Goal: Task Accomplishment & Management: Manage account settings

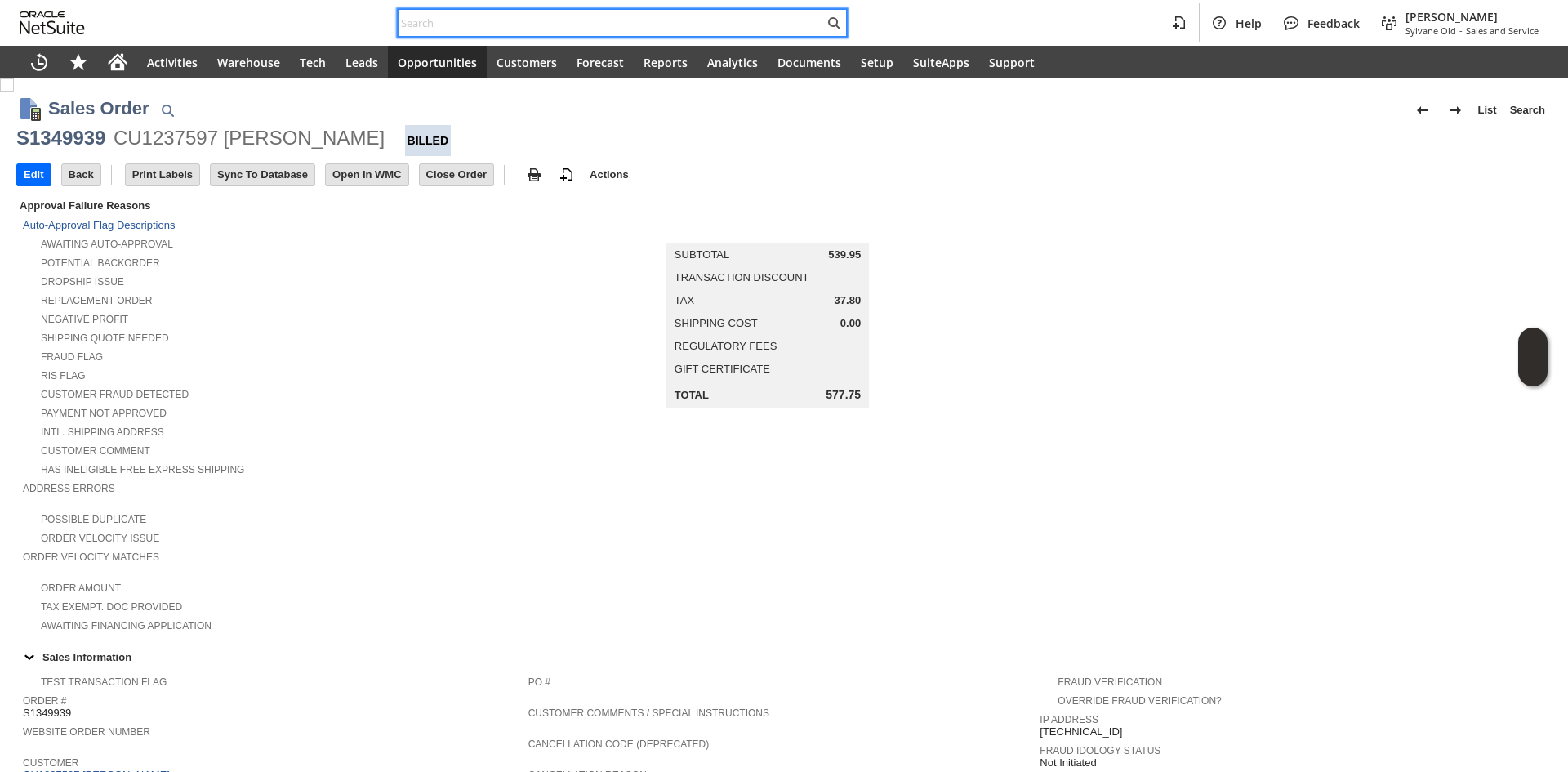
scroll to position [720, 0]
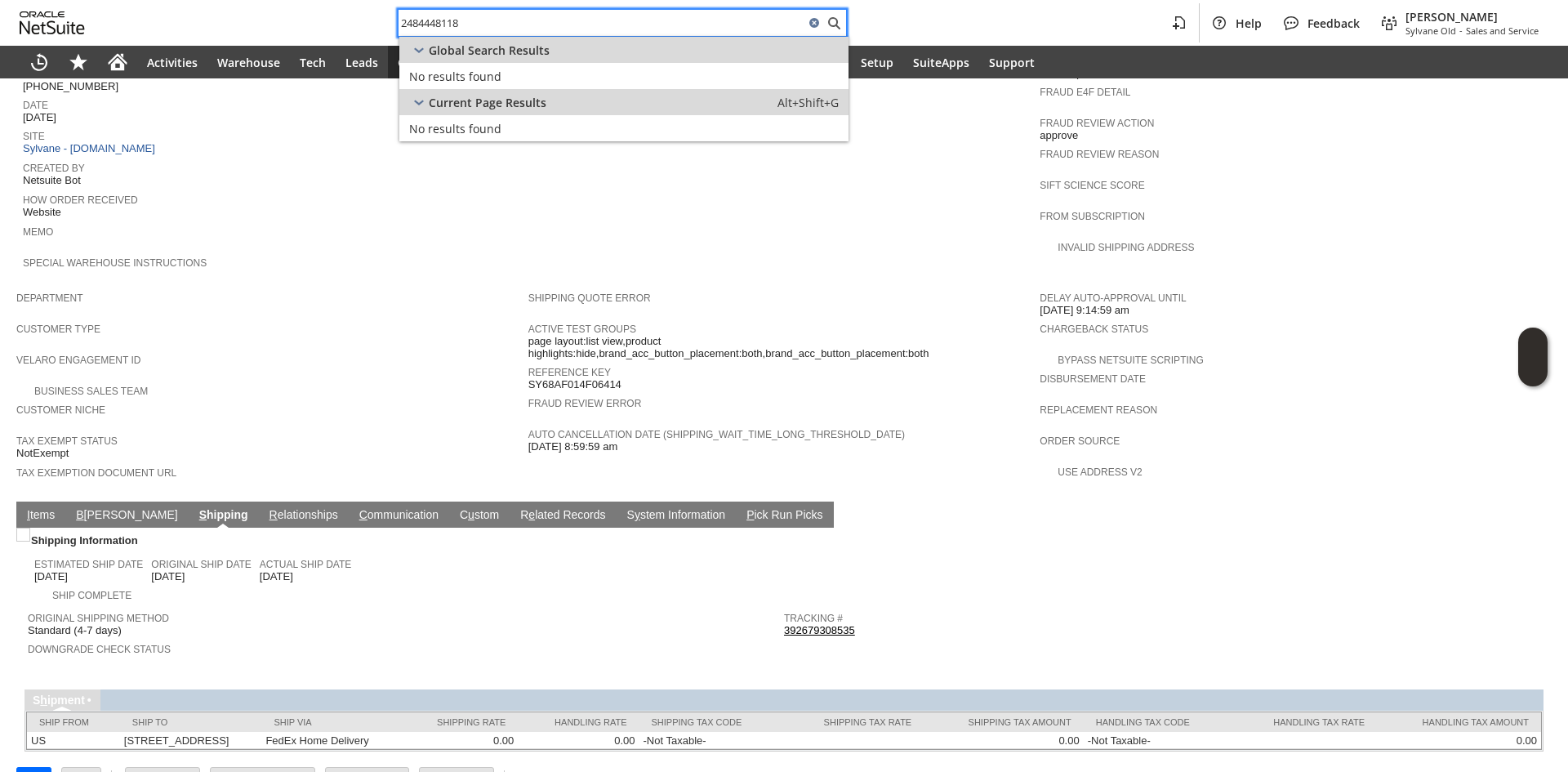
click at [566, 16] on input "2484448118" at bounding box center [600, 23] width 406 height 19
paste input "text"
paste input "3375924300"
type input "3375924300"
click at [473, 83] on span "CU1099218 Jason Duvall" at bounding box center [545, 76] width 158 height 15
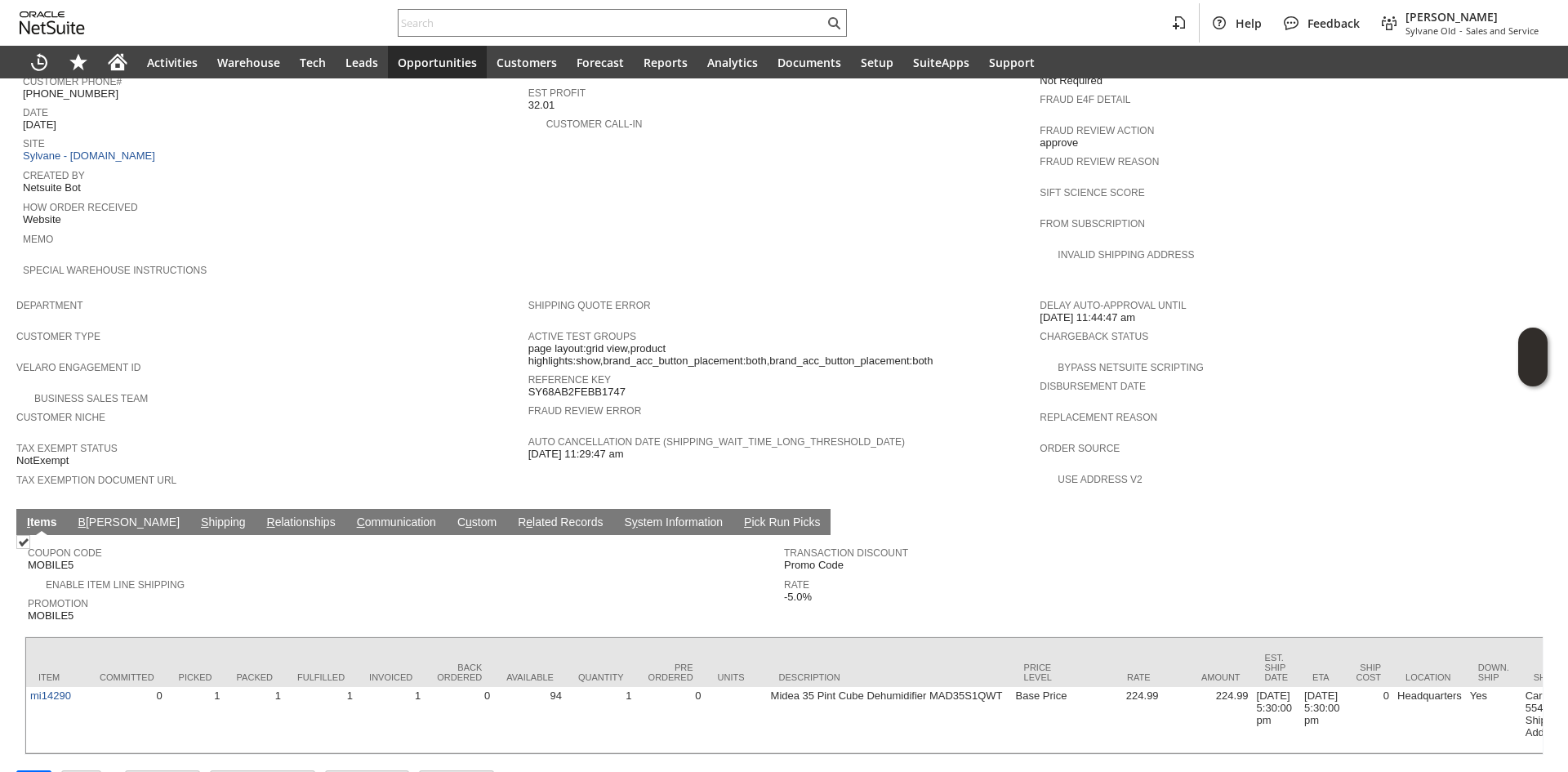
scroll to position [728, 0]
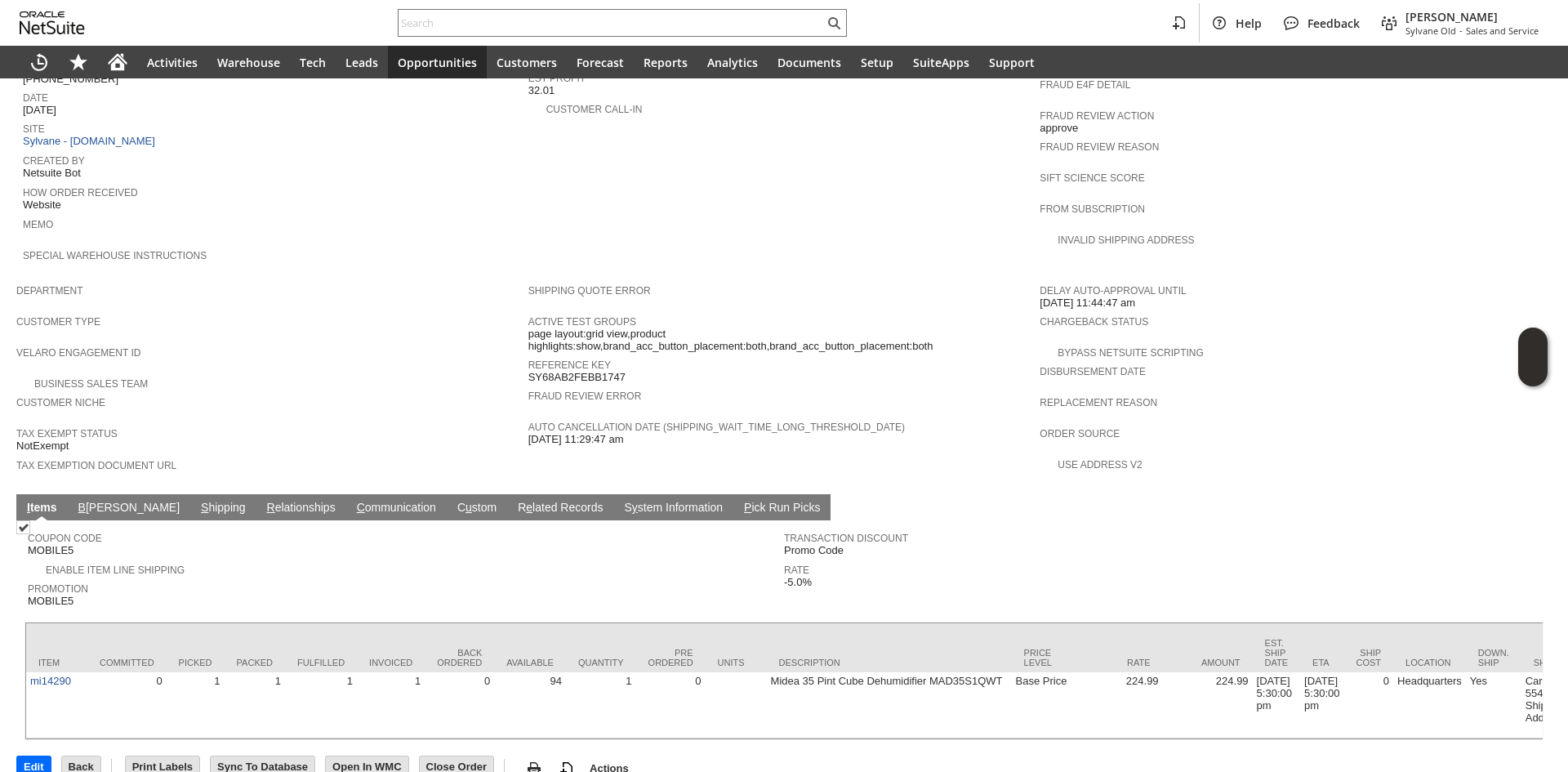
click at [197, 500] on link "S hipping" at bounding box center [223, 508] width 53 height 15
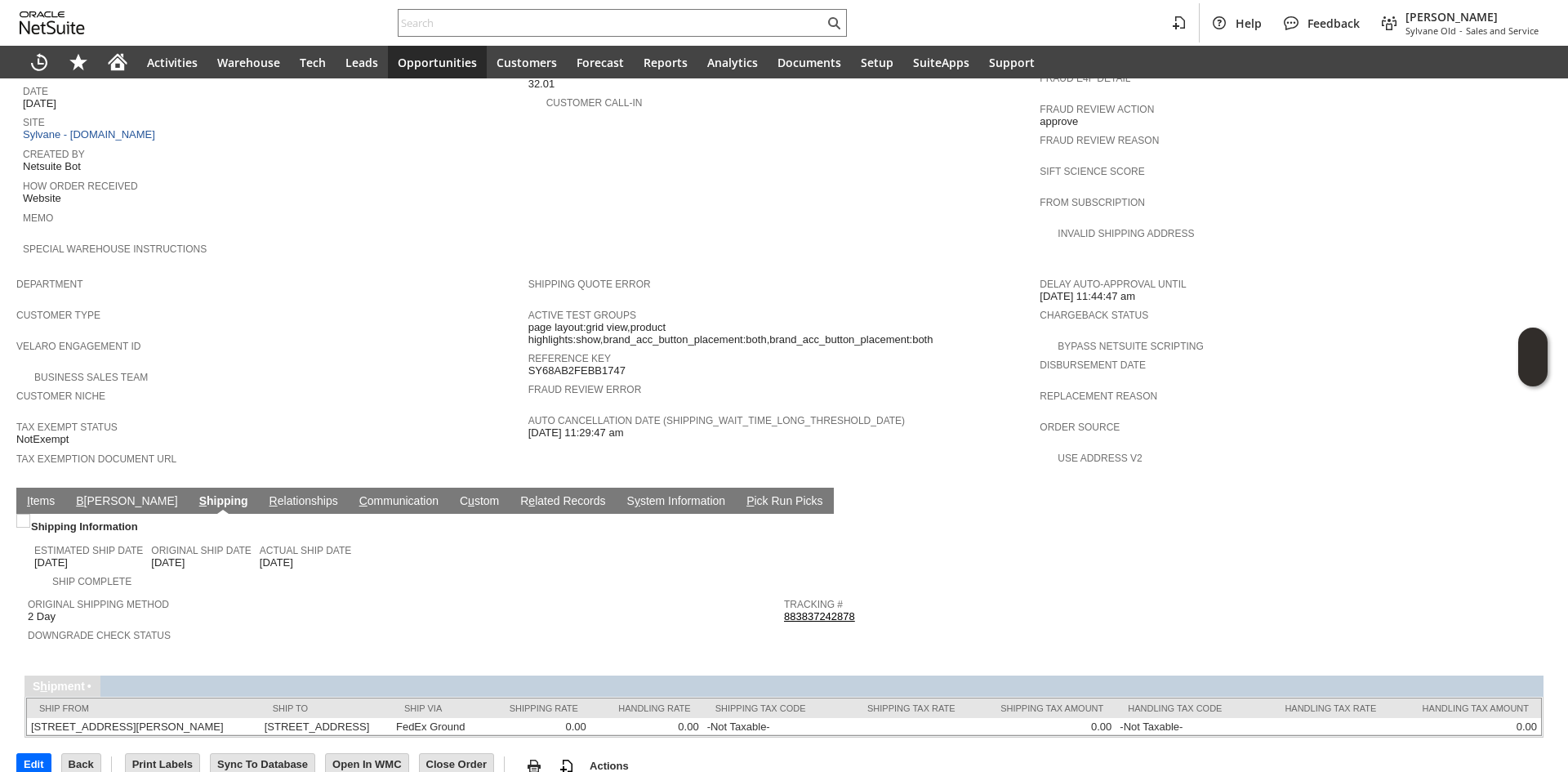
scroll to position [742, 0]
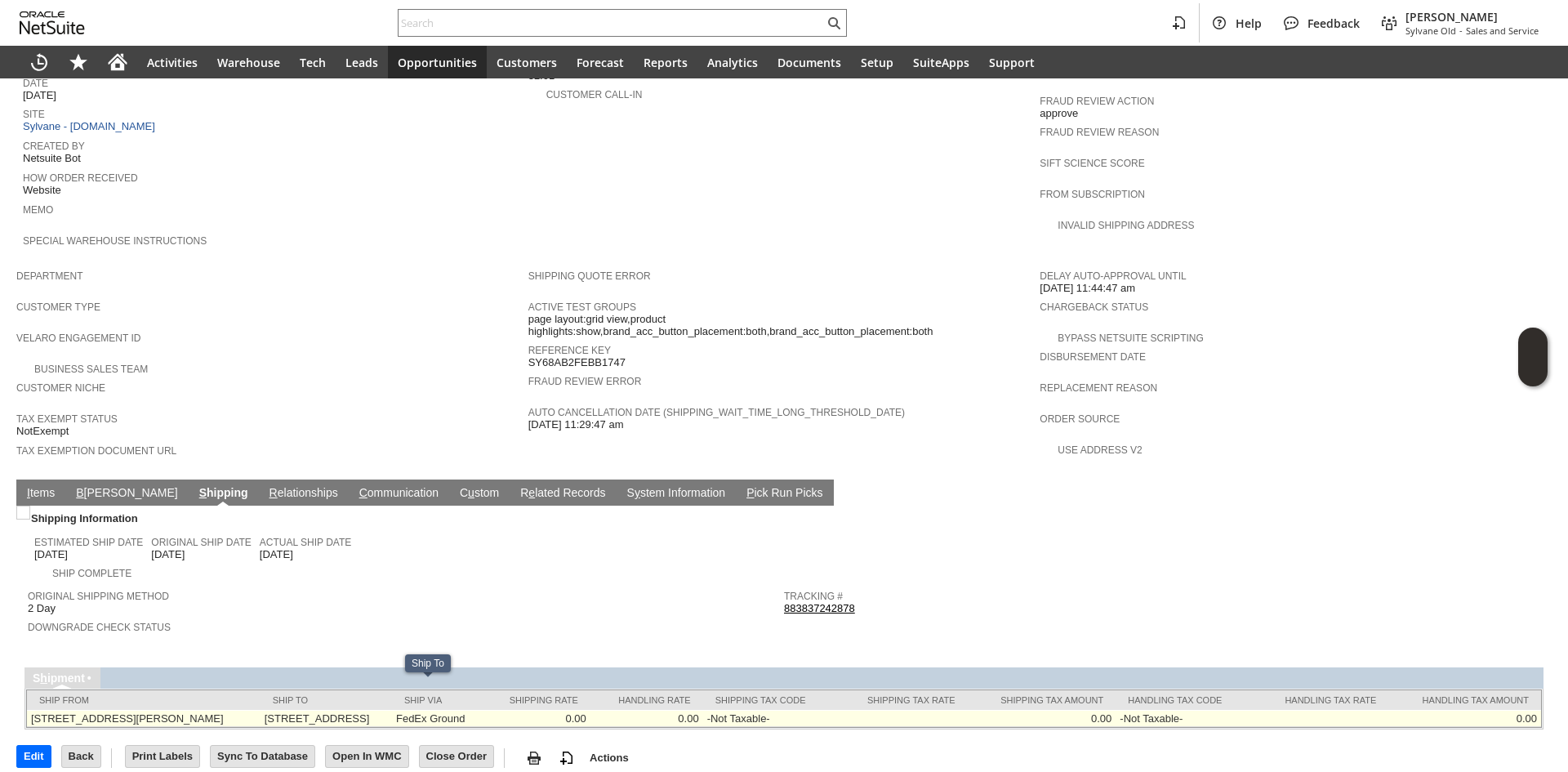
drag, startPoint x: 296, startPoint y: 686, endPoint x: 340, endPoint y: 698, distance: 45.6
click at [340, 709] on td "1080 Bergen St Unit 153 Brooklyn NY 11216 United States" at bounding box center [326, 718] width 131 height 17
drag, startPoint x: 340, startPoint y: 698, endPoint x: 305, endPoint y: 680, distance: 39.4
click at [305, 709] on td "1080 Bergen St Unit 153 Brooklyn NY 11216 United States" at bounding box center [326, 718] width 131 height 17
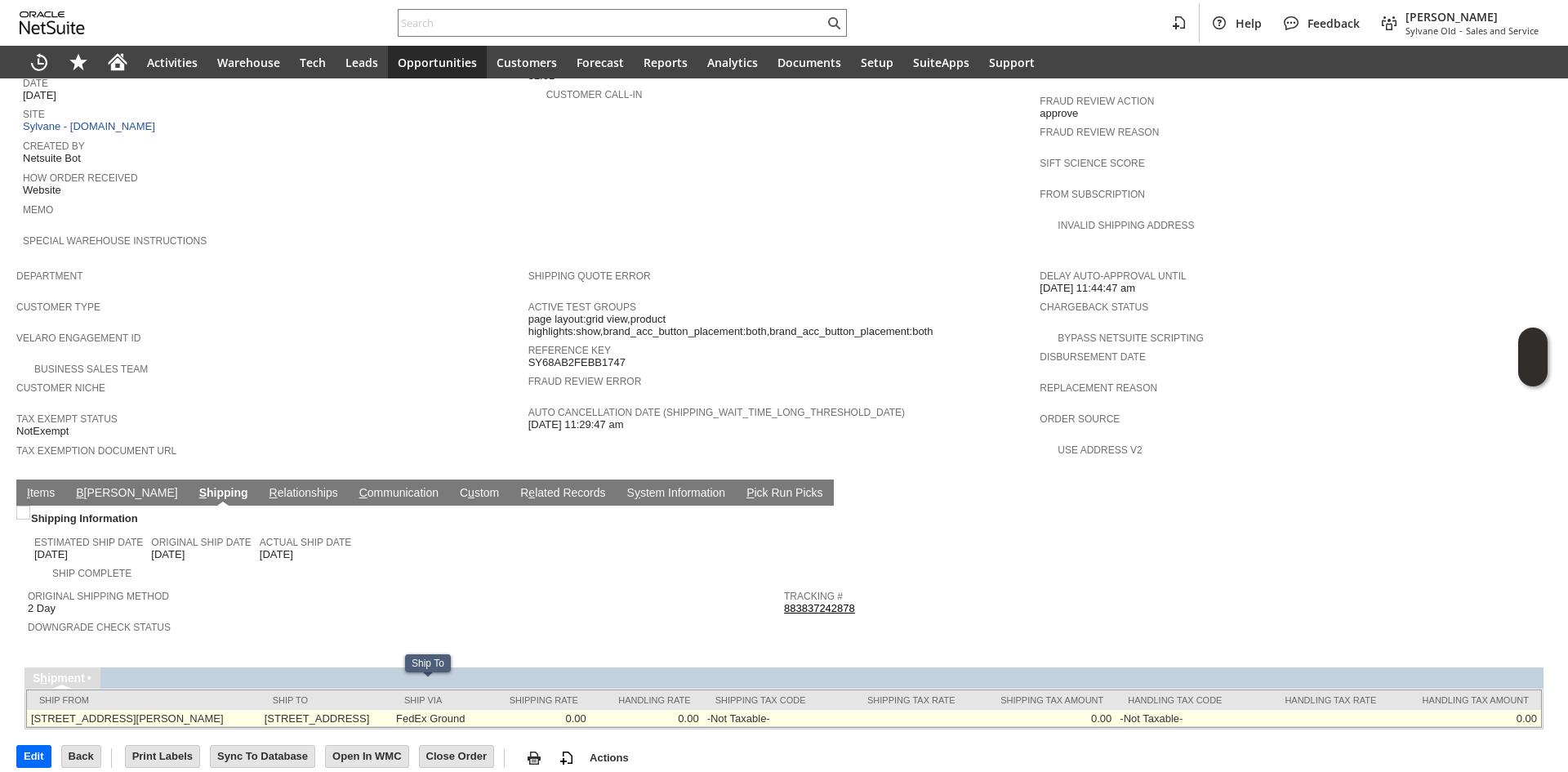
click at [305, 709] on td "1080 Bergen St Unit 153 Brooklyn NY 11216 United States" at bounding box center [326, 718] width 131 height 17
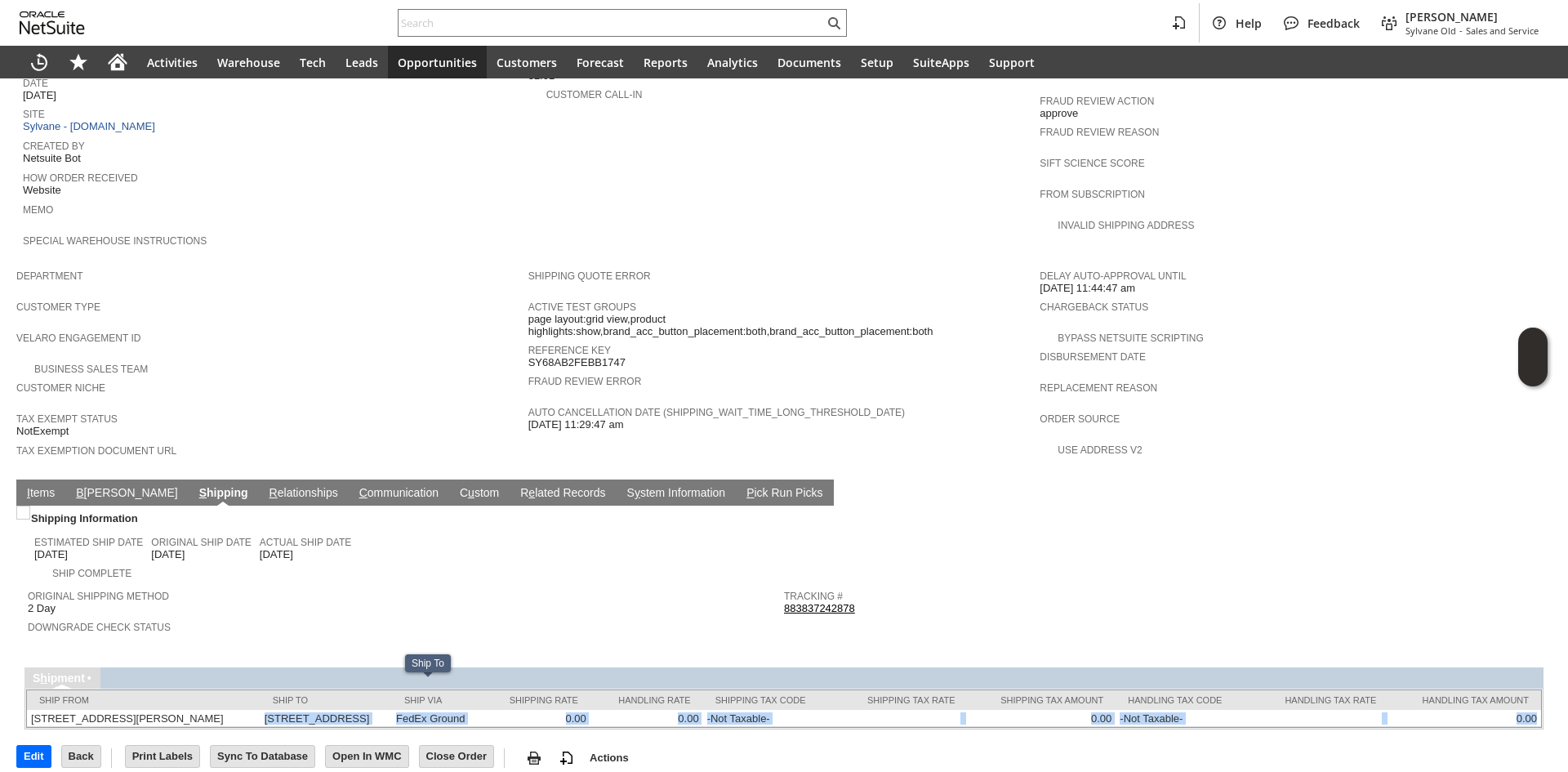
drag, startPoint x: 295, startPoint y: 686, endPoint x: 368, endPoint y: 712, distance: 77.5
click at [368, 712] on div "Sales Order List Search S1349210 CU1236906 Deanandfranklin Billed Go Edit Back …" at bounding box center [784, 62] width 1568 height 1452
drag, startPoint x: 334, startPoint y: 591, endPoint x: 275, endPoint y: 506, distance: 103.5
click at [334, 617] on span "Downgrade Check Status" at bounding box center [402, 625] width 748 height 16
click at [88, 486] on link "B illing" at bounding box center [127, 493] width 110 height 15
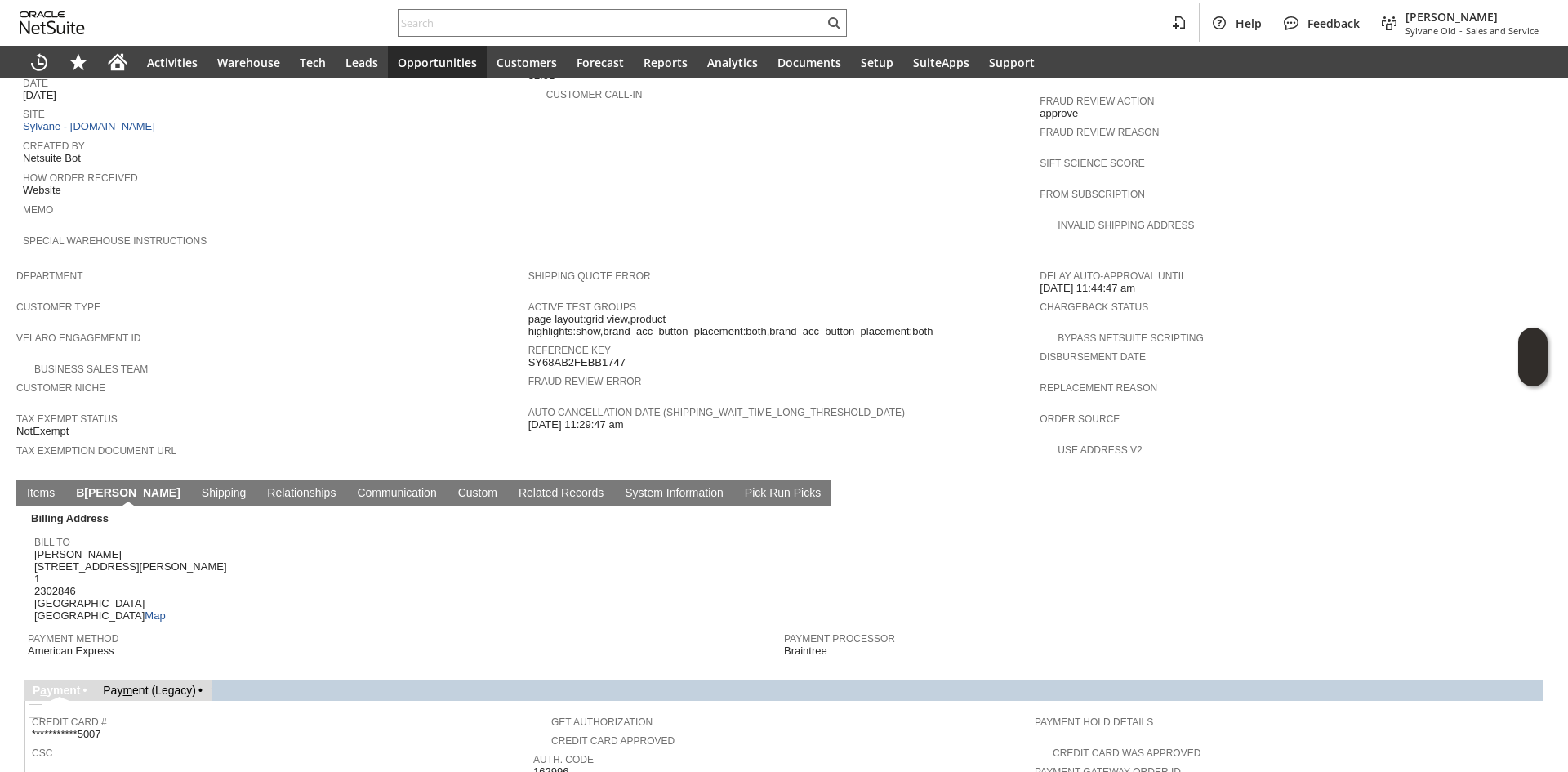
click at [198, 486] on link "S hipping" at bounding box center [224, 493] width 53 height 15
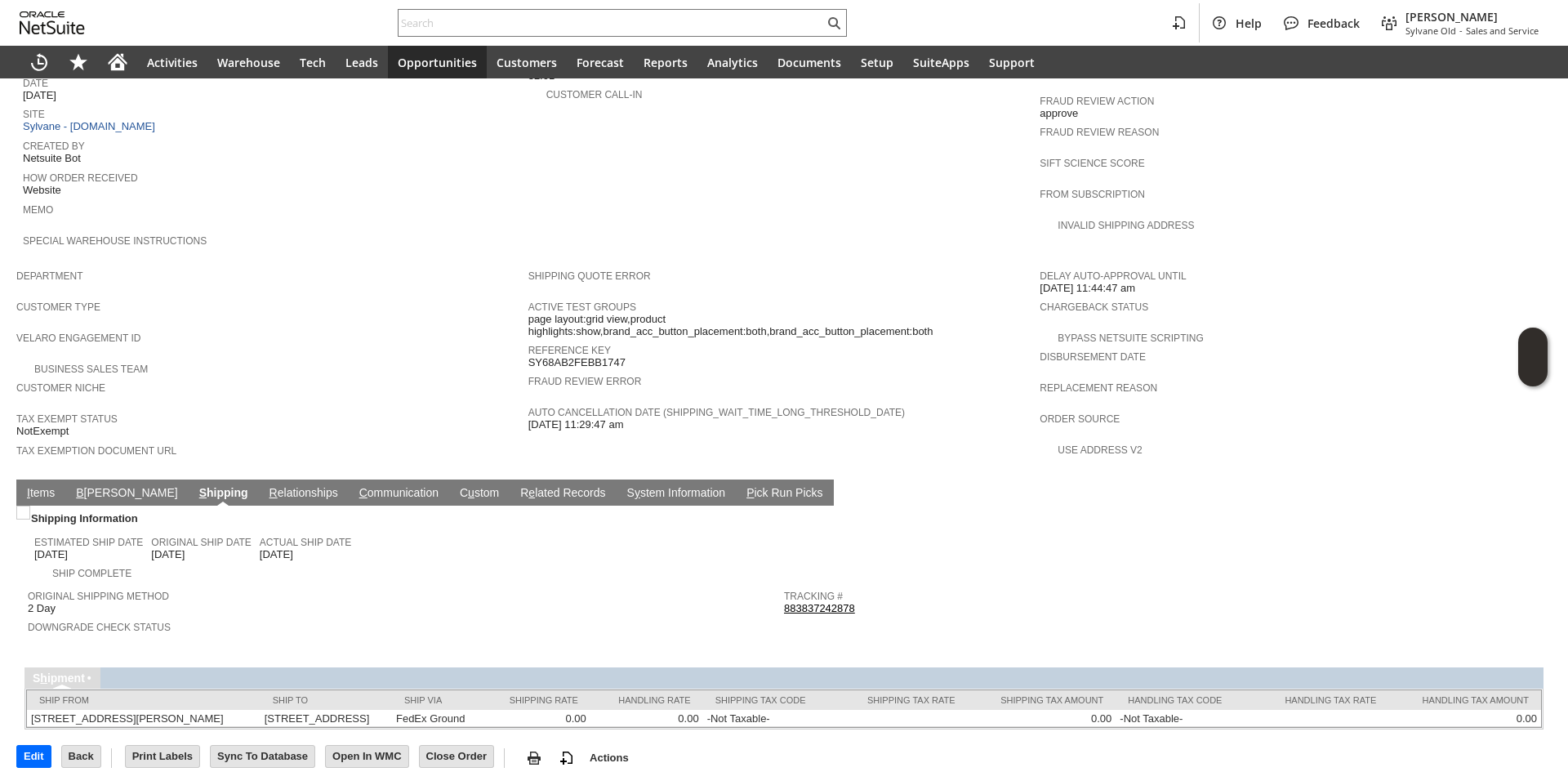
click at [74, 486] on link "B illing" at bounding box center [127, 493] width 110 height 15
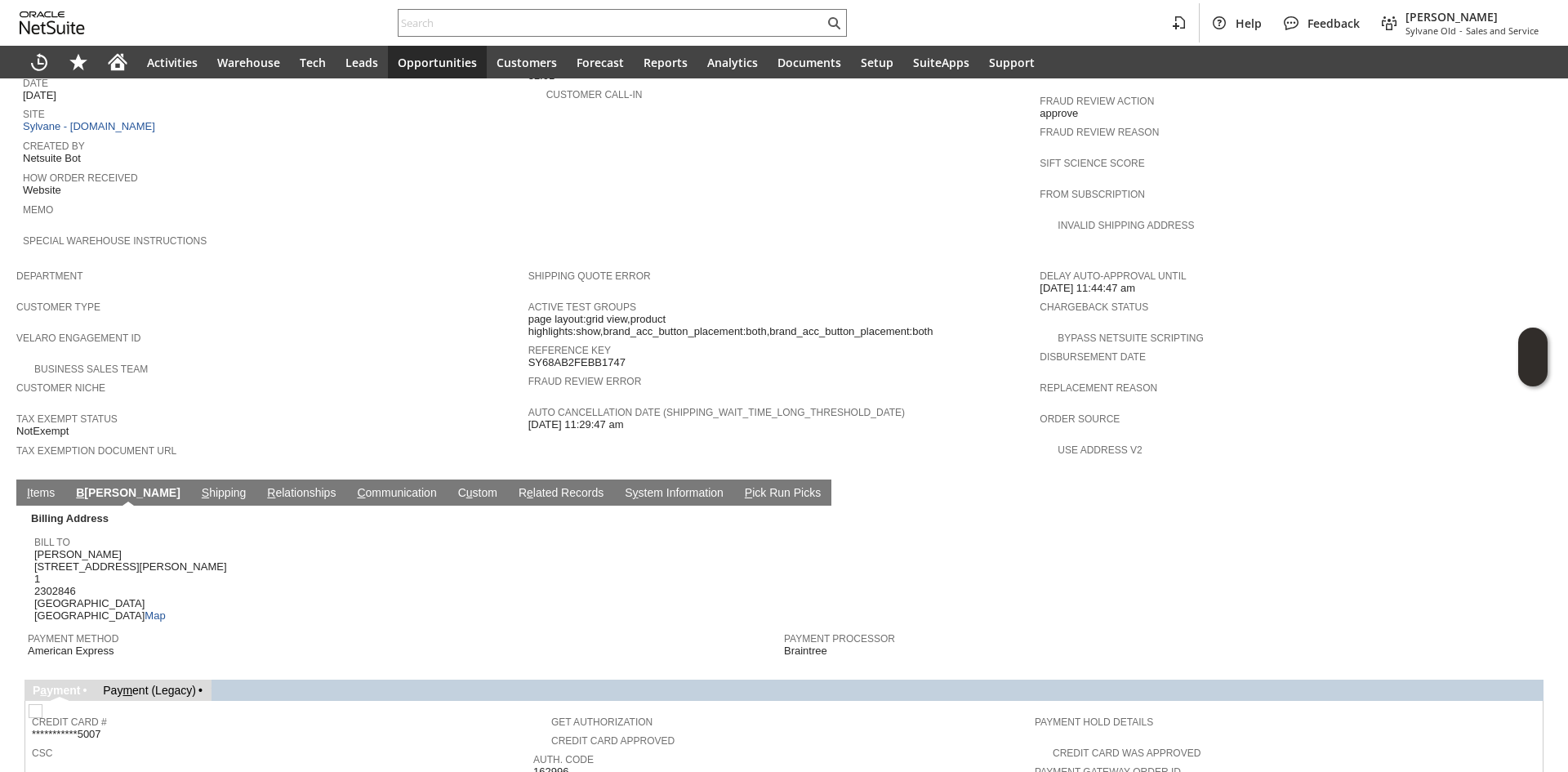
click at [198, 486] on link "S hipping" at bounding box center [224, 493] width 53 height 15
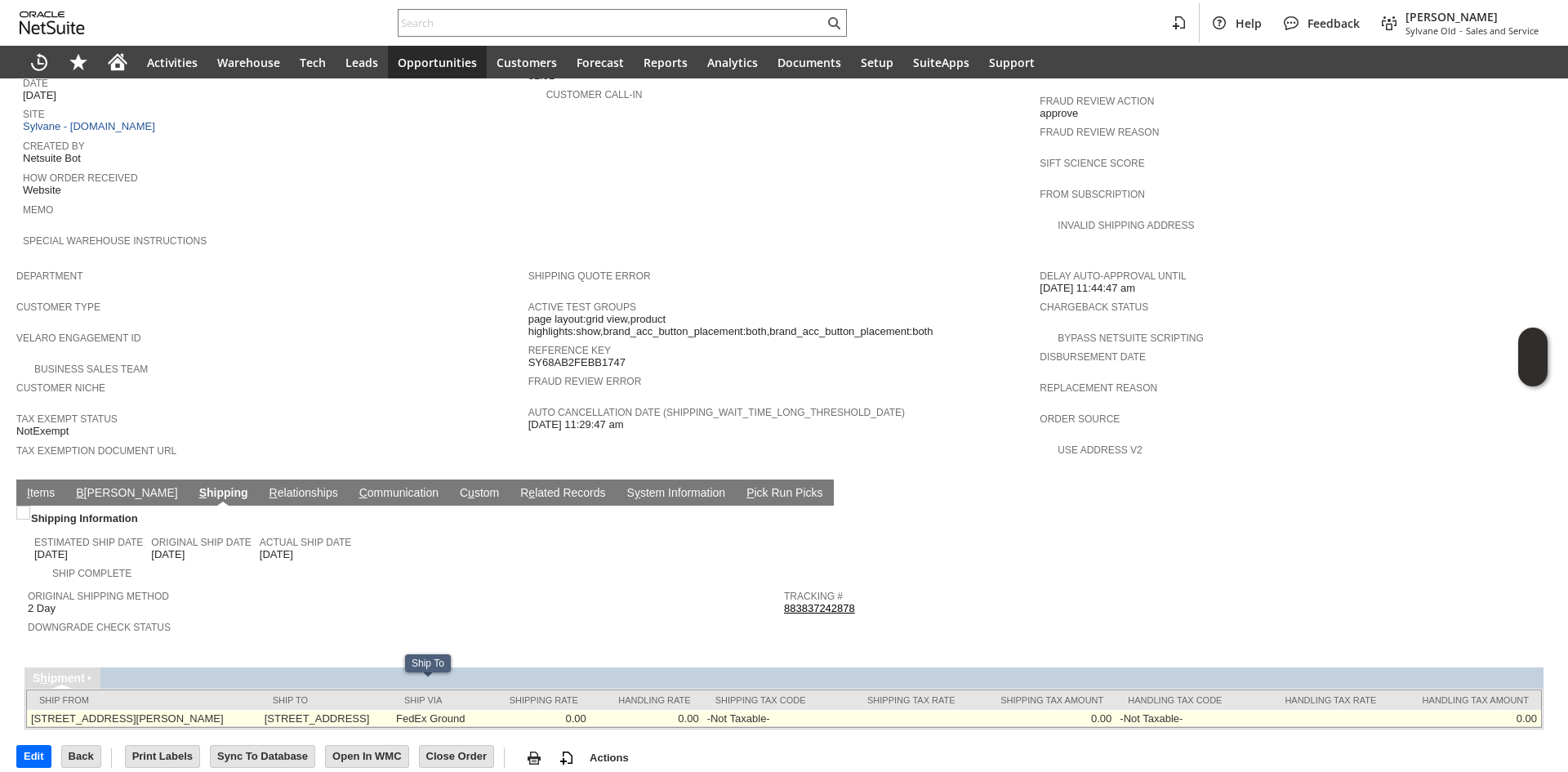
drag, startPoint x: 297, startPoint y: 690, endPoint x: 328, endPoint y: 697, distance: 31.8
click at [328, 709] on td "1080 Bergen St Unit 153 Brooklyn NY 11216 United States" at bounding box center [326, 718] width 131 height 17
drag, startPoint x: 335, startPoint y: 702, endPoint x: 295, endPoint y: 686, distance: 43.1
click at [295, 709] on td "1080 Bergen St Unit 153 Brooklyn NY 11216 United States" at bounding box center [326, 718] width 131 height 17
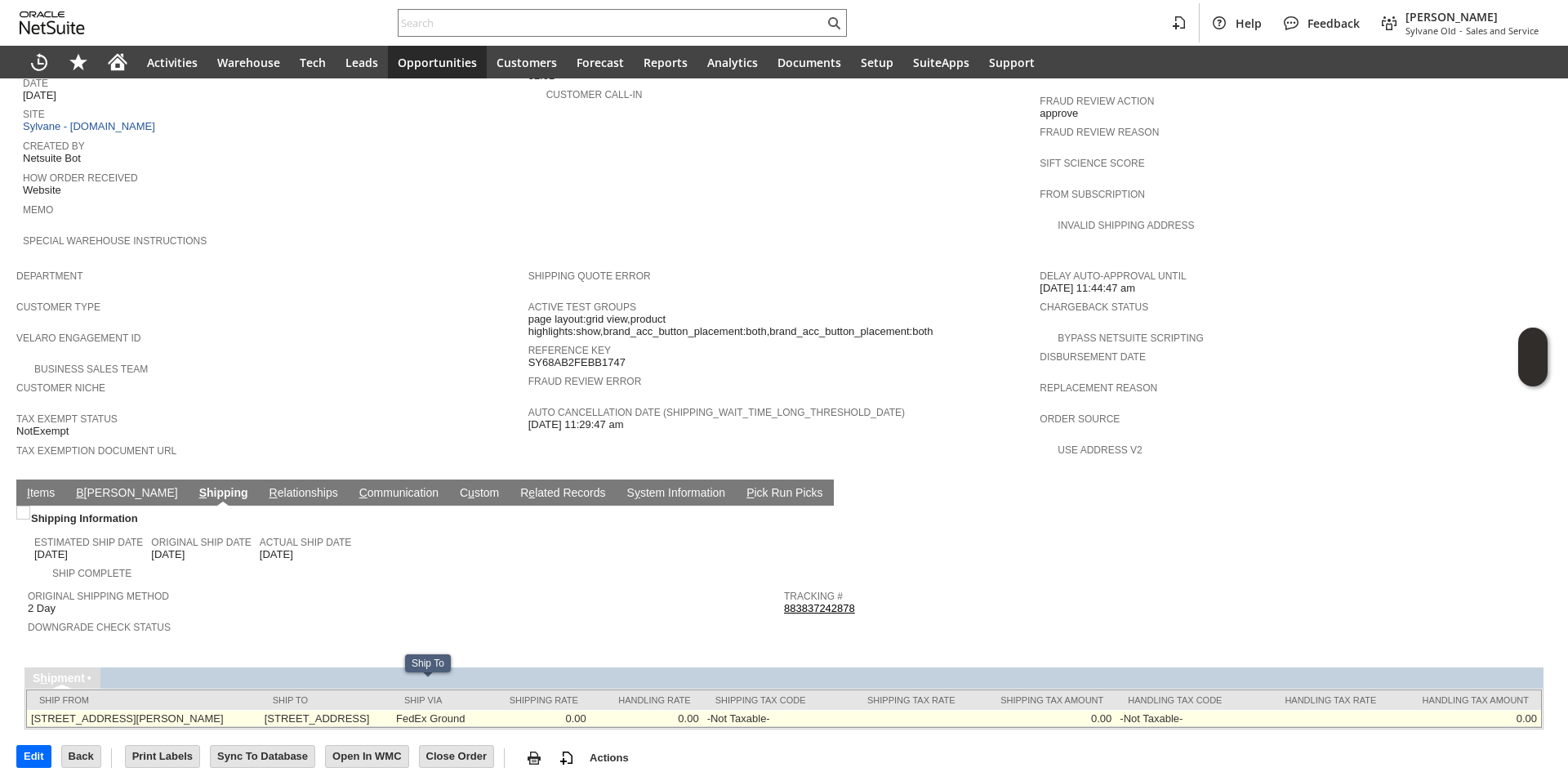
click at [295, 709] on td "1080 Bergen St Unit 153 Brooklyn NY 11216 United States" at bounding box center [326, 718] width 131 height 17
drag, startPoint x: 297, startPoint y: 696, endPoint x: 311, endPoint y: 686, distance: 17.2
click at [311, 709] on td "1080 Bergen St Unit 153 Brooklyn NY 11216 United States" at bounding box center [326, 718] width 131 height 17
drag, startPoint x: 297, startPoint y: 686, endPoint x: 337, endPoint y: 700, distance: 42.4
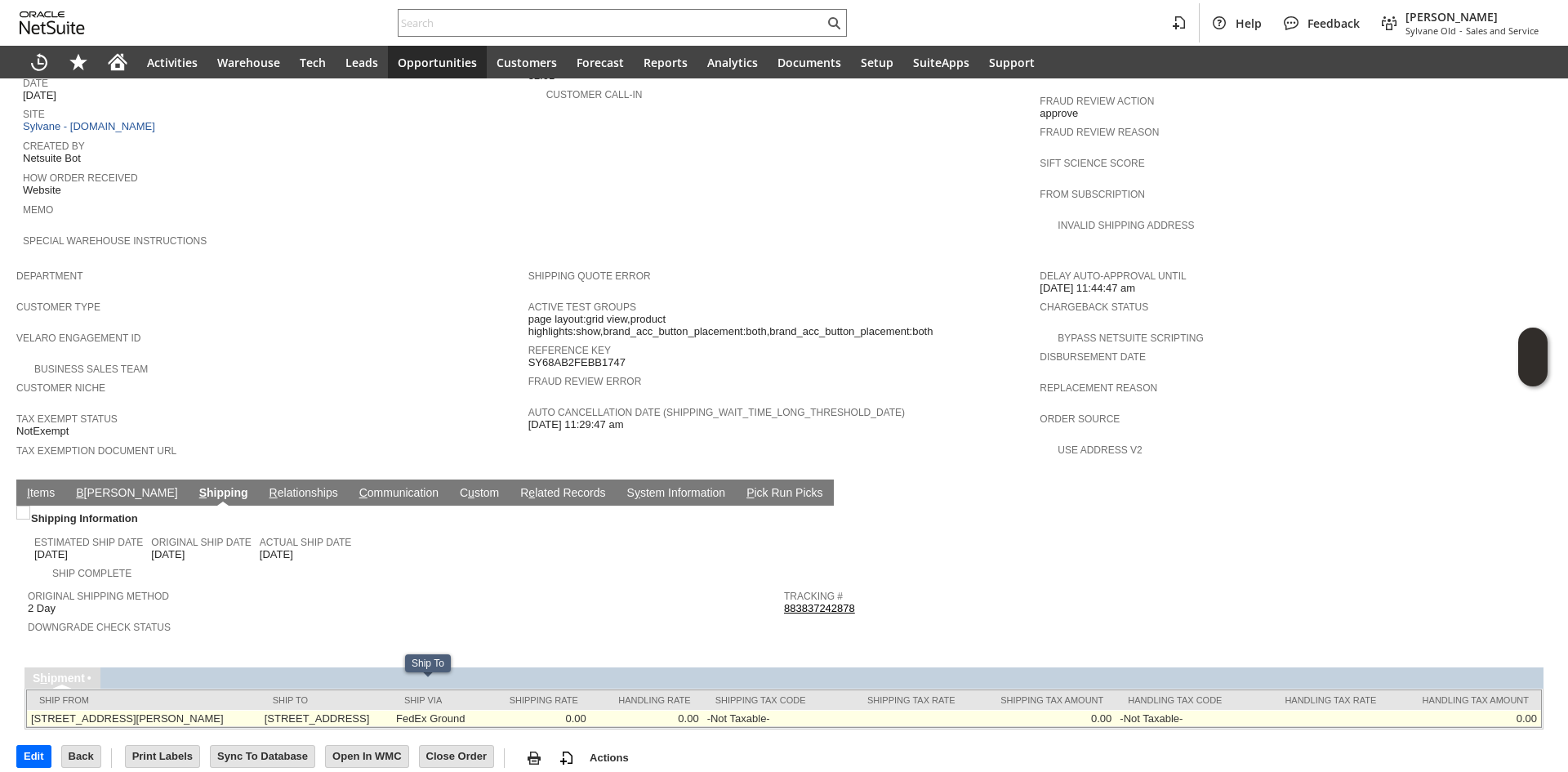
click at [337, 709] on td "1080 Bergen St Unit 153 Brooklyn NY 11216 United States" at bounding box center [326, 718] width 131 height 17
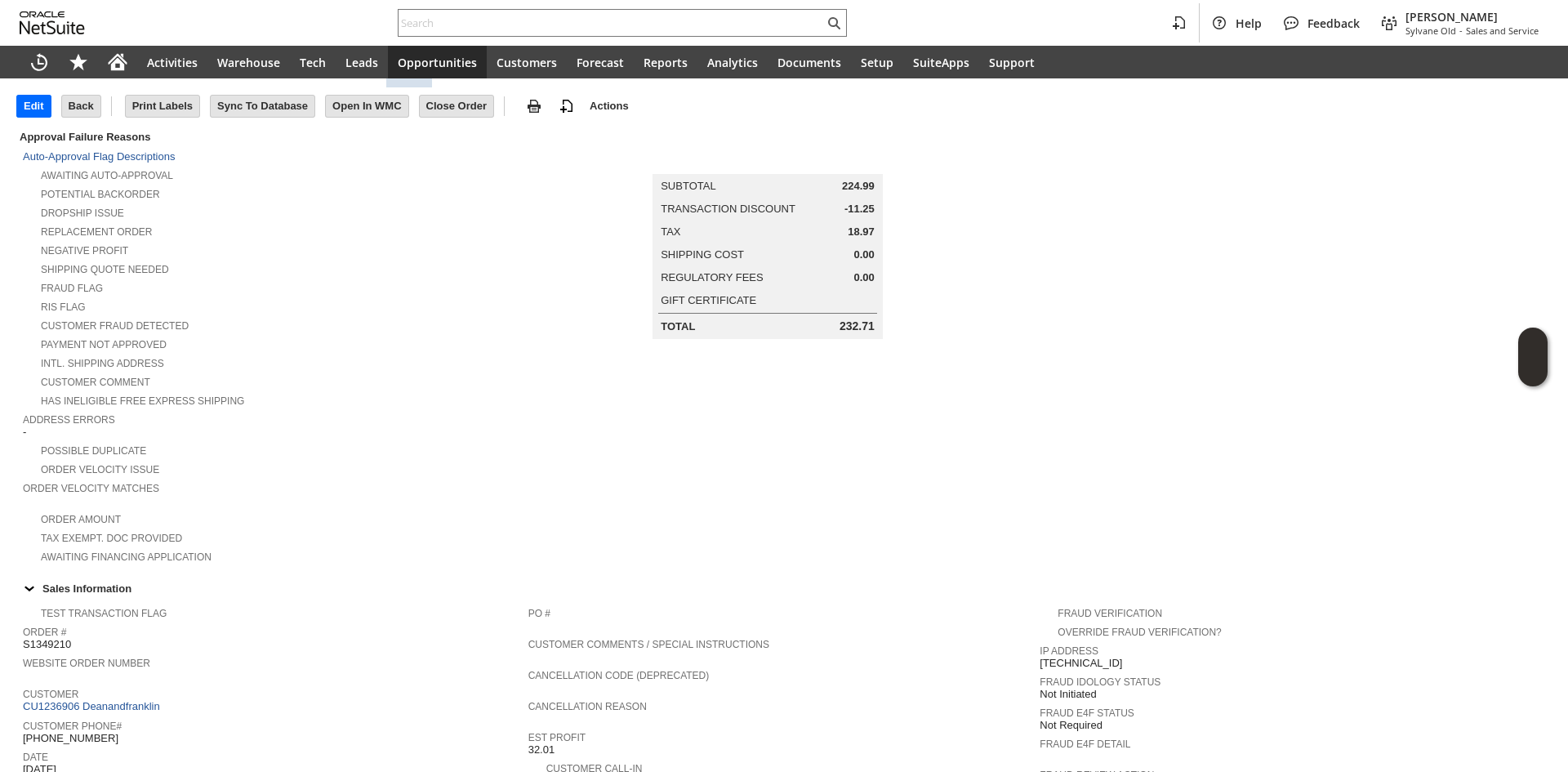
scroll to position [0, 0]
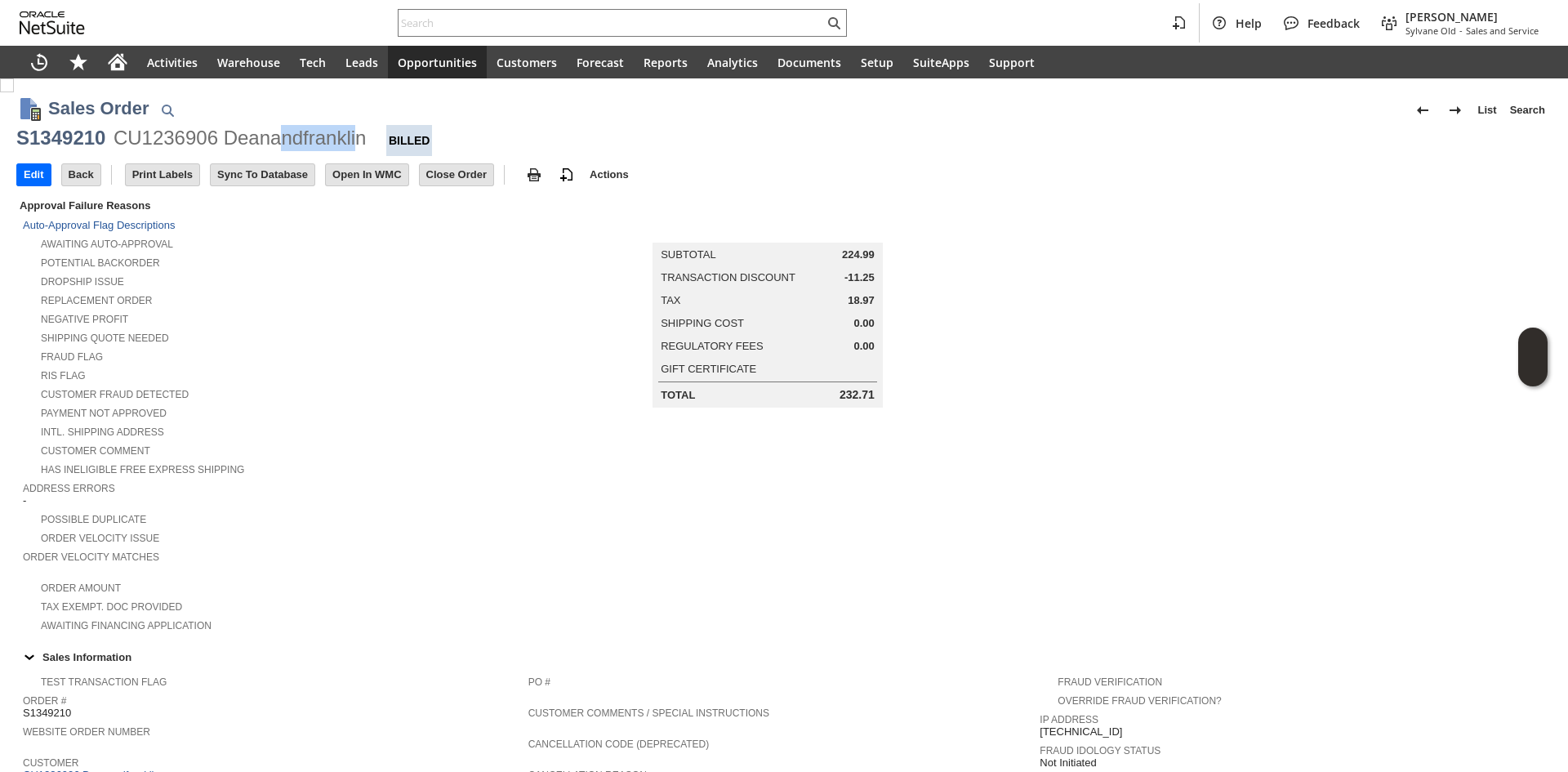
drag, startPoint x: 357, startPoint y: 142, endPoint x: 280, endPoint y: 140, distance: 77.0
click at [280, 140] on div "CU1236906 Deanandfranklin" at bounding box center [240, 138] width 253 height 26
copy div "Deanandfranklin"
drag, startPoint x: 228, startPoint y: 146, endPoint x: 362, endPoint y: 136, distance: 134.4
click at [362, 136] on div "CU1236906 Deanandfranklin" at bounding box center [240, 138] width 253 height 26
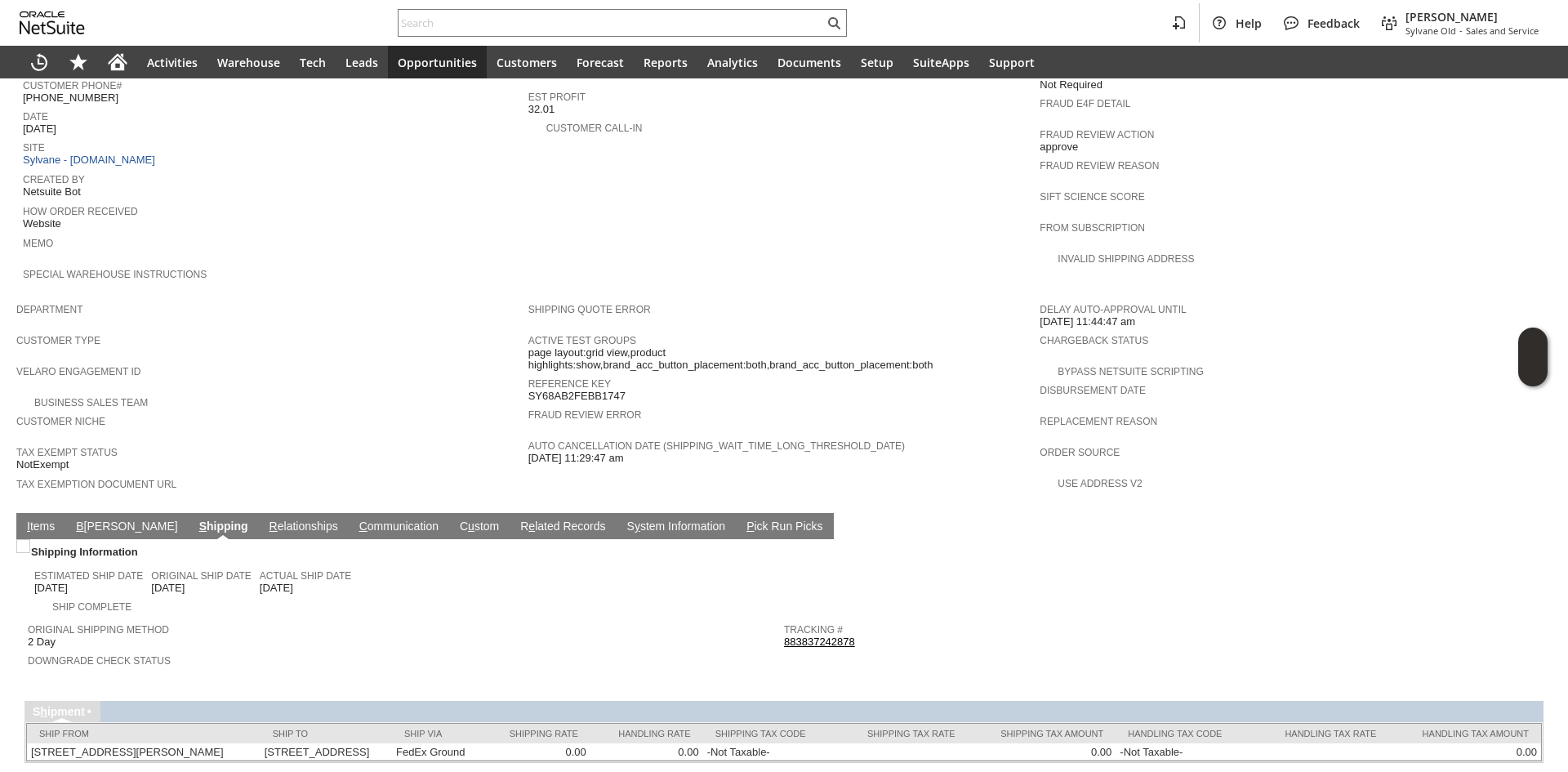
scroll to position [579, 0]
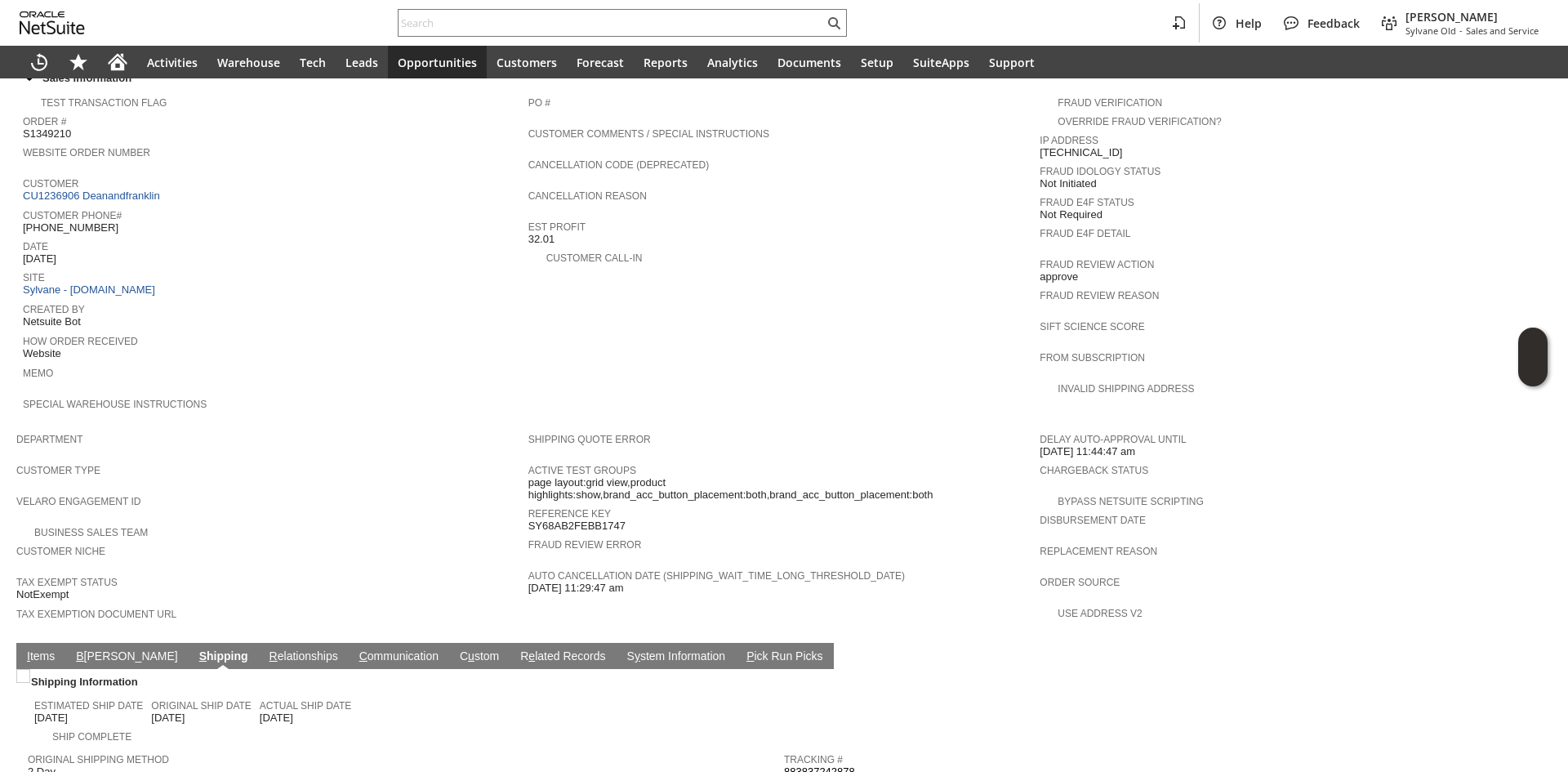
click at [85, 222] on span "[PHONE_NUMBER]" at bounding box center [70, 228] width 95 height 13
copy span "1295"
click at [76, 222] on span "(347) 645-1295" at bounding box center [70, 228] width 95 height 13
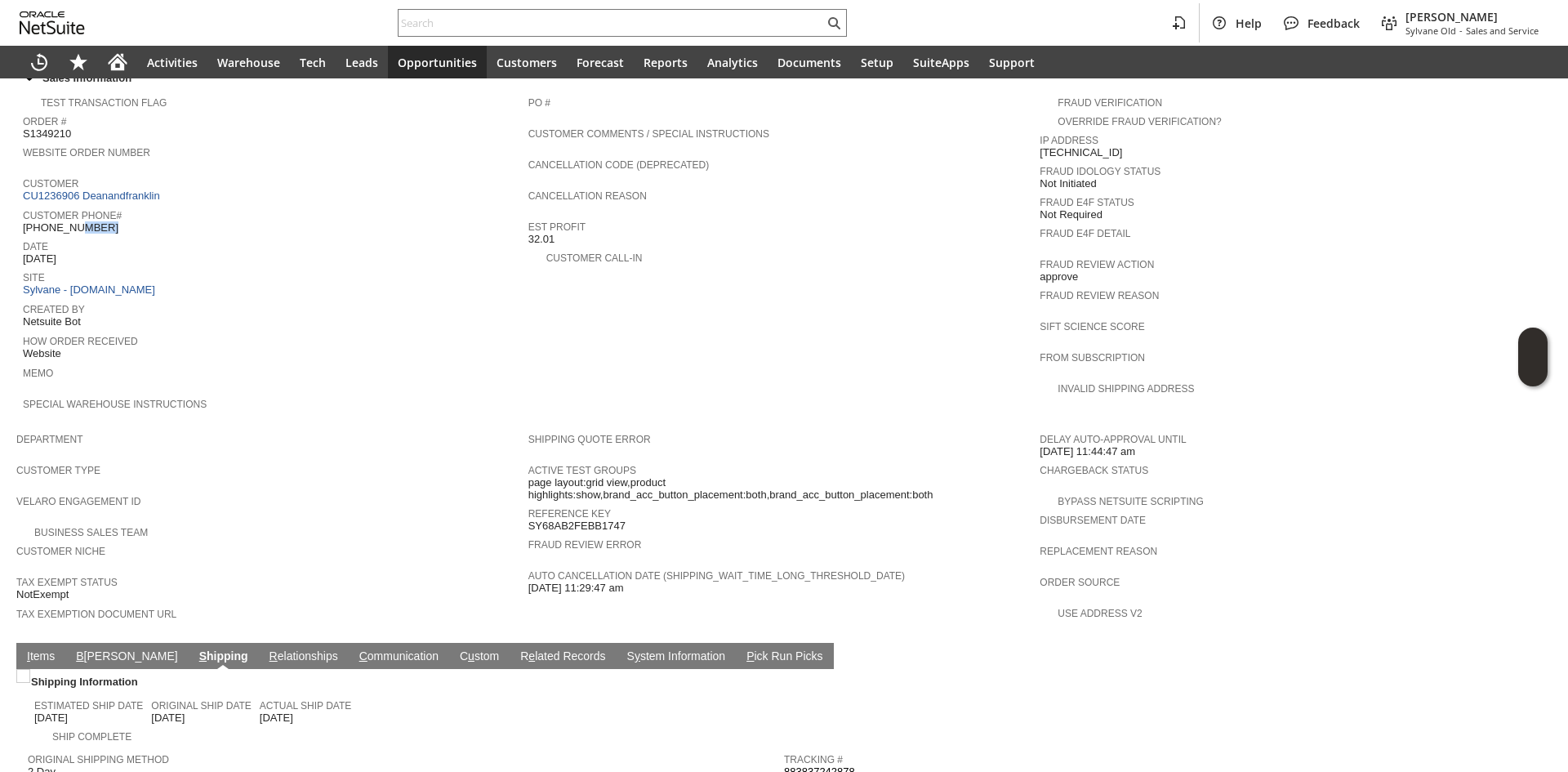
click at [76, 222] on span "(347) 645-1295" at bounding box center [70, 228] width 95 height 13
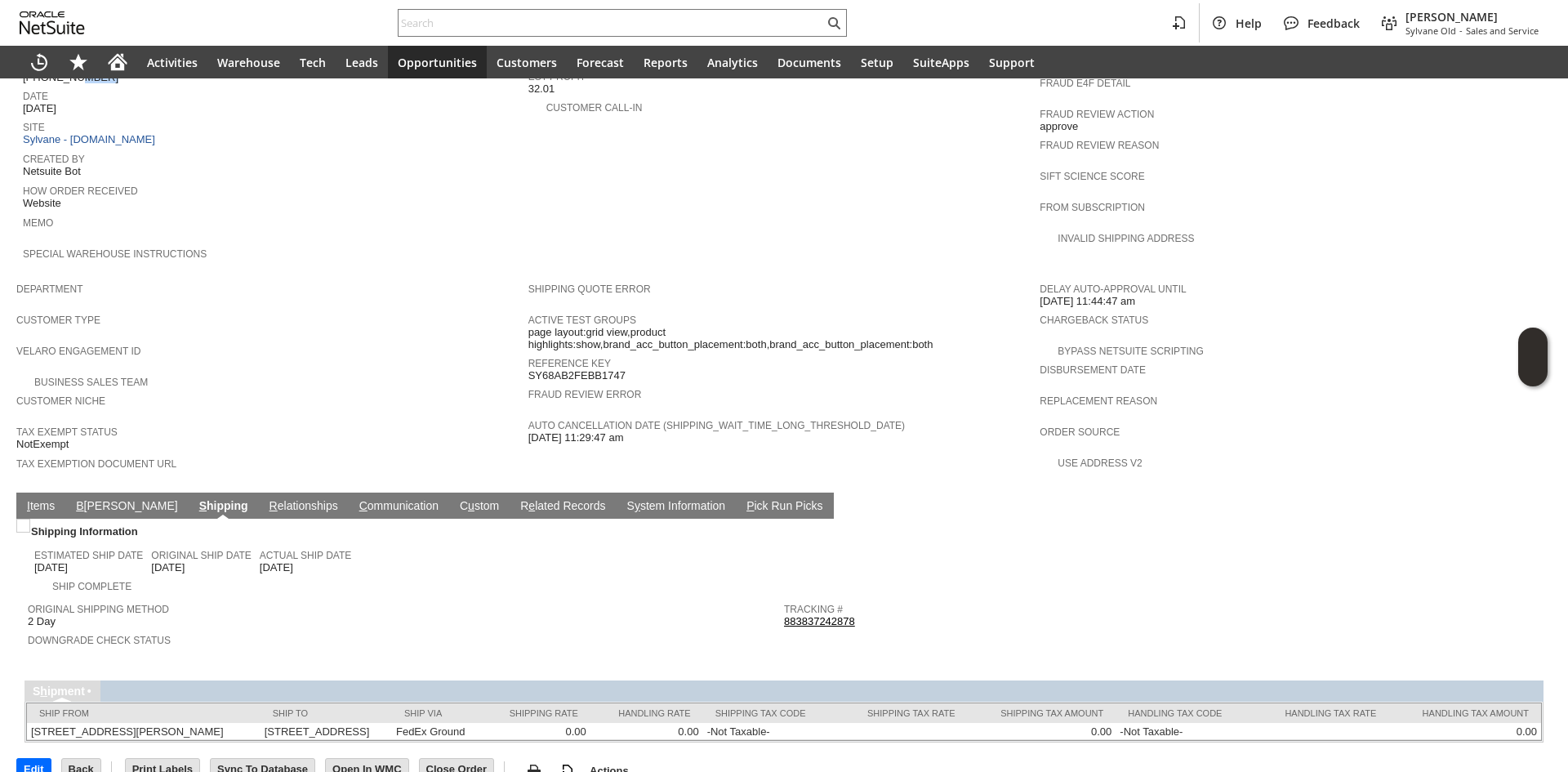
scroll to position [742, 0]
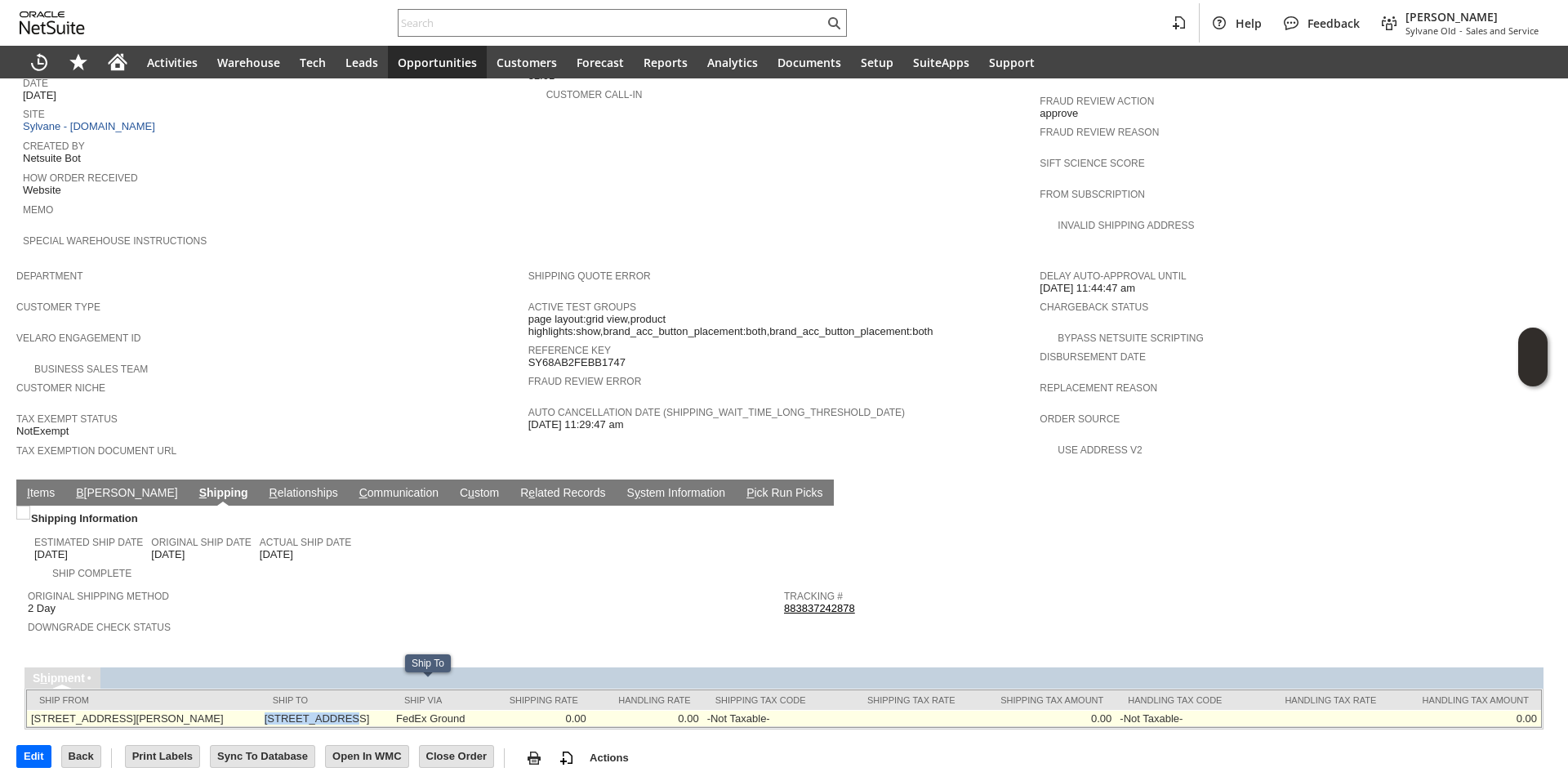
copy td "1080 Bergen St"
drag, startPoint x: 301, startPoint y: 691, endPoint x: 373, endPoint y: 690, distance: 72.0
click at [373, 709] on td "1080 Bergen St Unit 153 Brooklyn NY 11216 United States" at bounding box center [326, 718] width 131 height 17
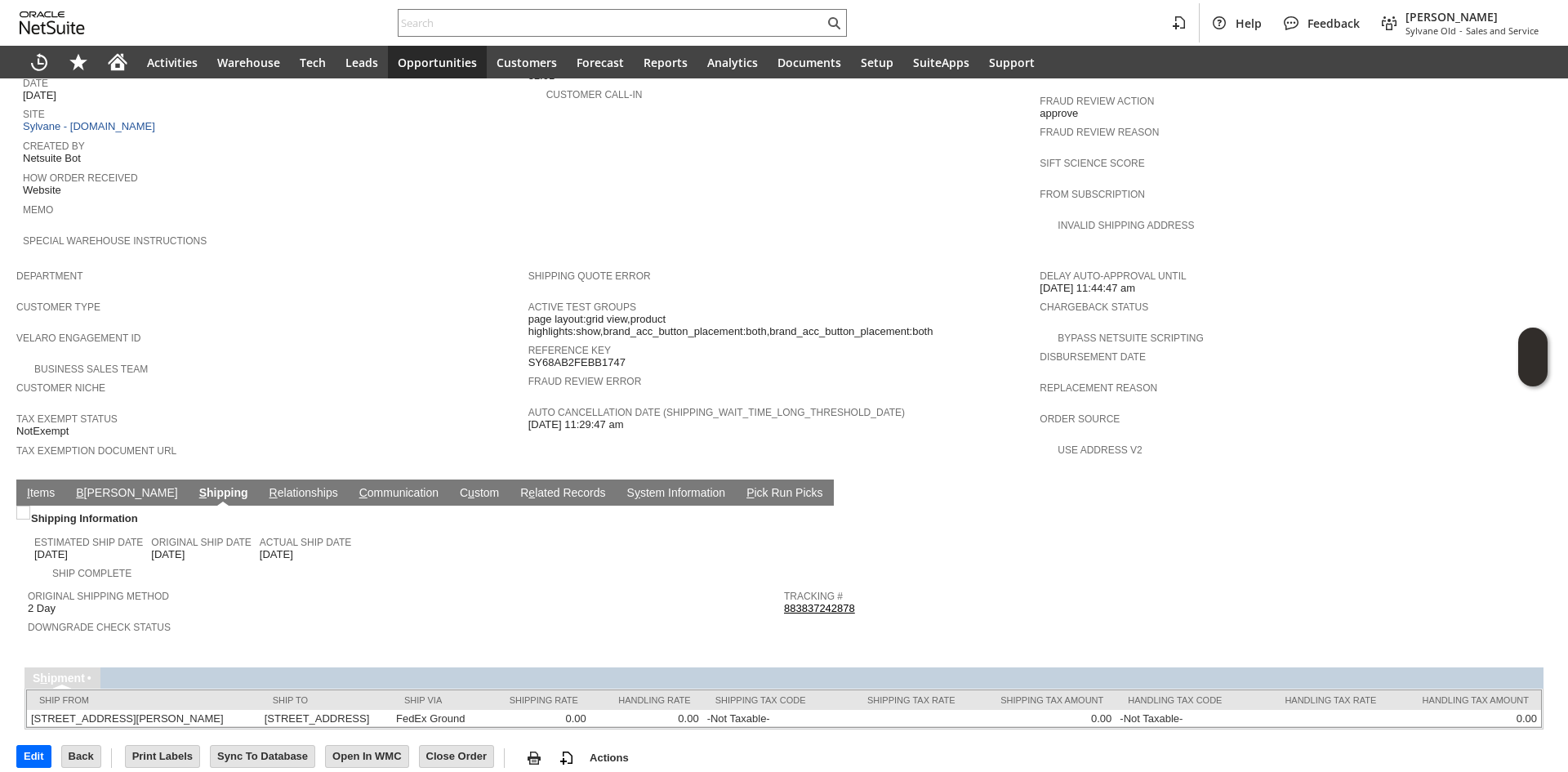
click at [388, 710] on div "Ship From Ship To Ship Via Shipping Rate Handling Rate Shipping Tax Code Shippi…" at bounding box center [784, 708] width 1517 height 40
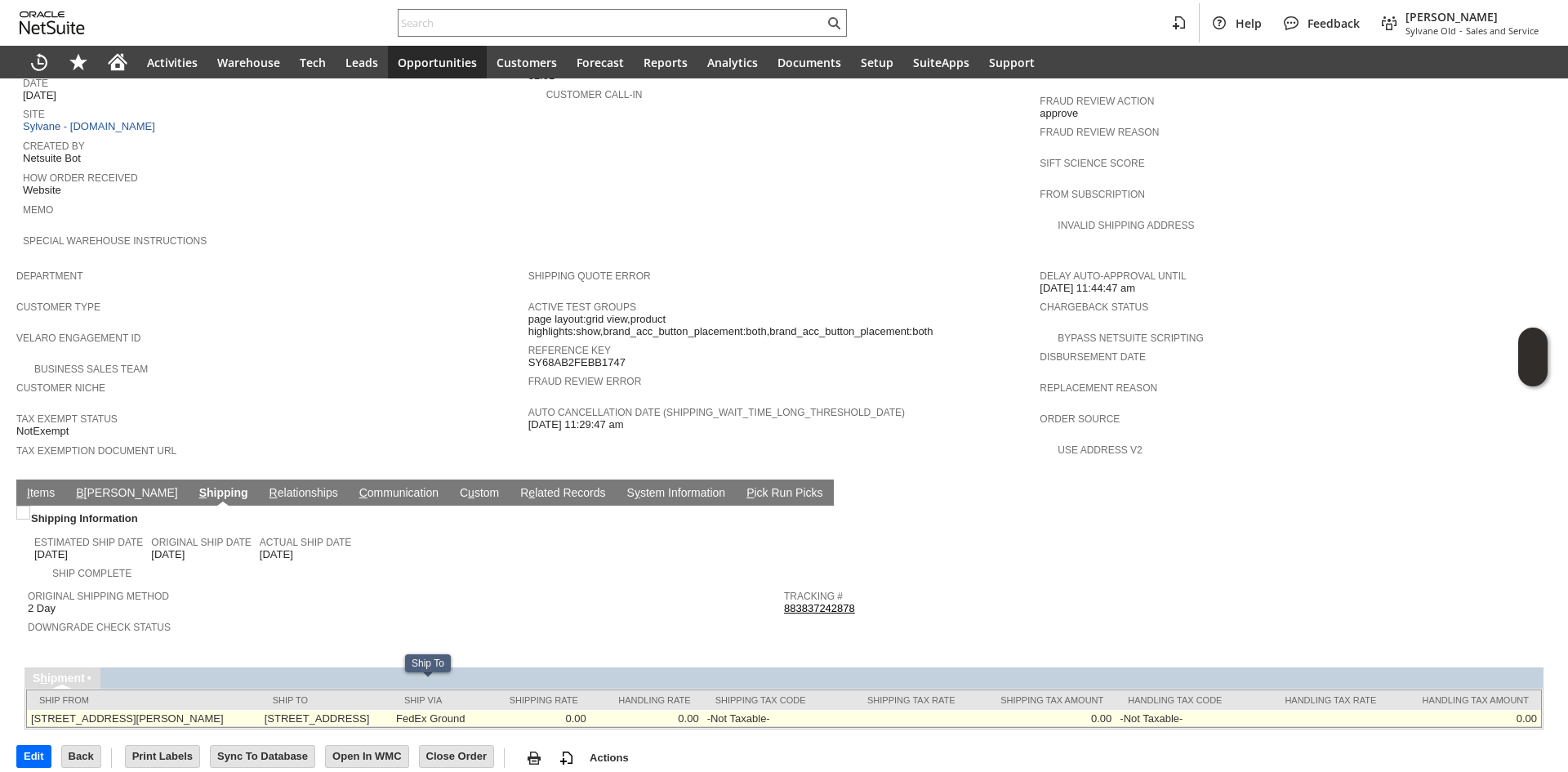
copy td "Unit 153"
drag, startPoint x: 377, startPoint y: 687, endPoint x: 415, endPoint y: 688, distance: 38.0
click at [392, 709] on td "1080 Bergen St Unit 153 Brooklyn NY 11216 United States" at bounding box center [326, 718] width 131 height 17
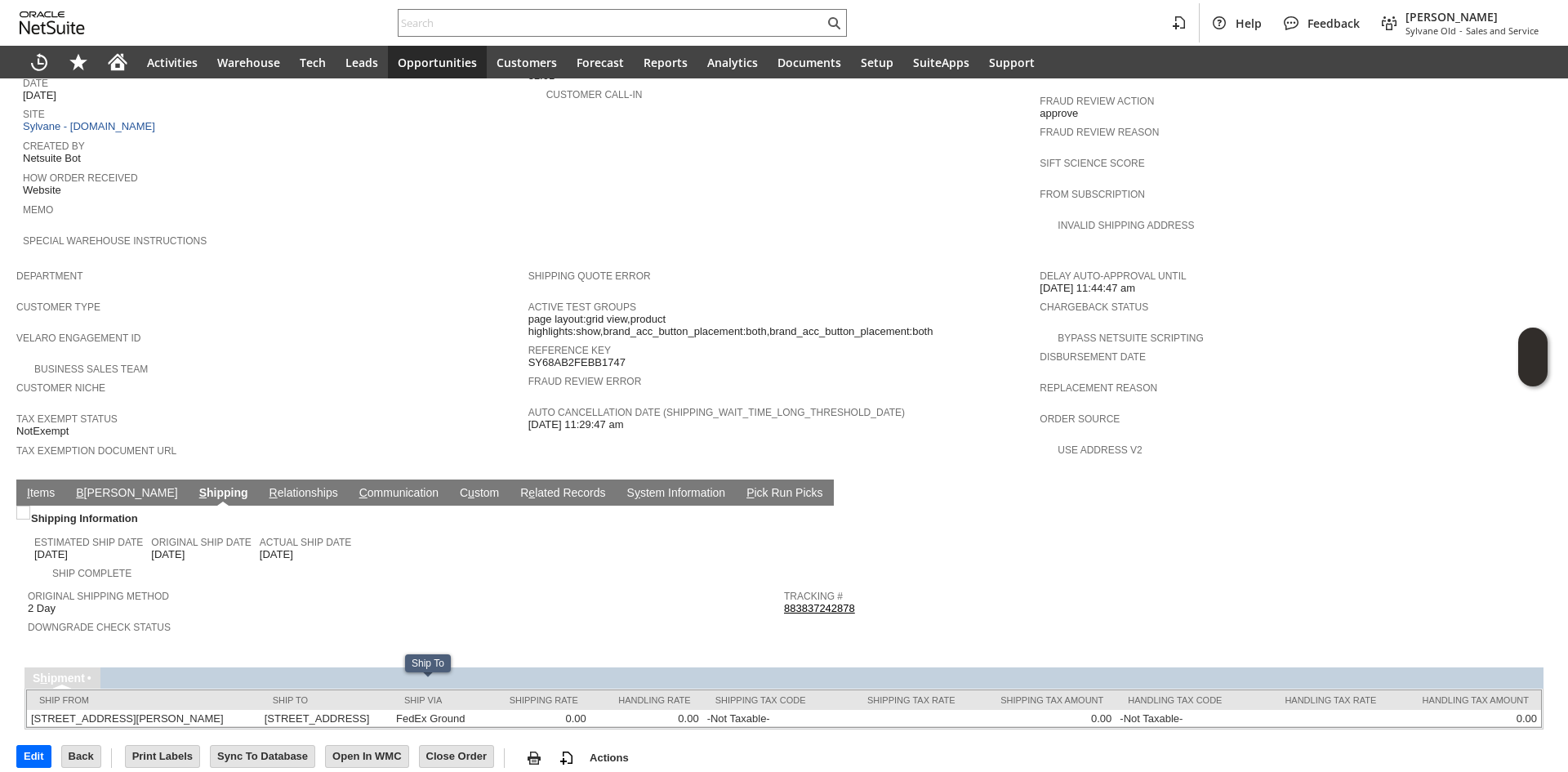
click at [93, 486] on link "B illing" at bounding box center [127, 493] width 110 height 15
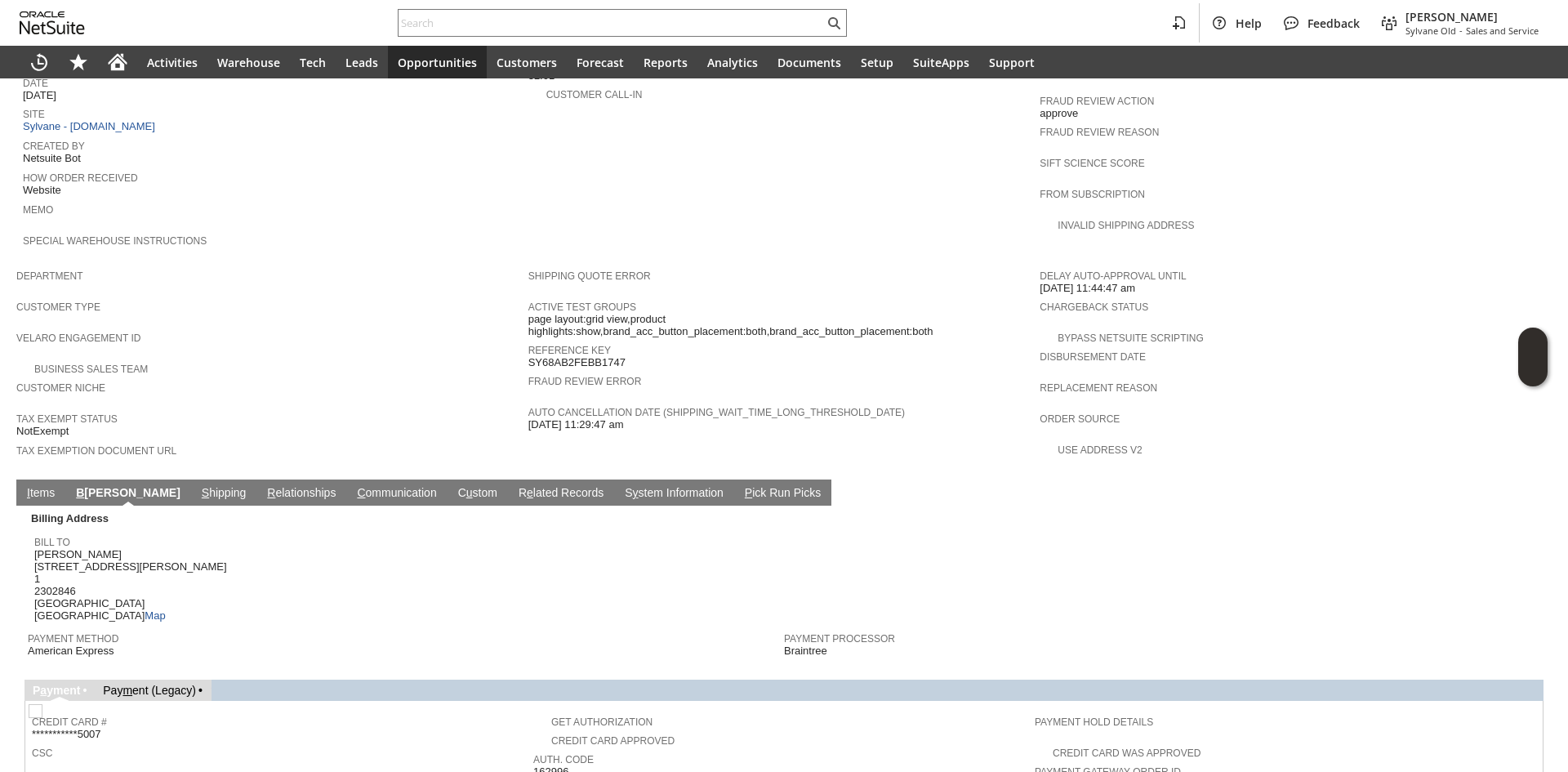
click at [62, 547] on span "Adrienne Haskell 1098 Dean St 1 2302846 Brooklyn NY 11216 United States Map" at bounding box center [131, 584] width 193 height 74
copy span "1098 Dean St"
click at [62, 547] on span "Adrienne Haskell 1098 Dean St 1 2302846 Brooklyn NY 11216 United States Map" at bounding box center [131, 584] width 193 height 74
copy span "1"
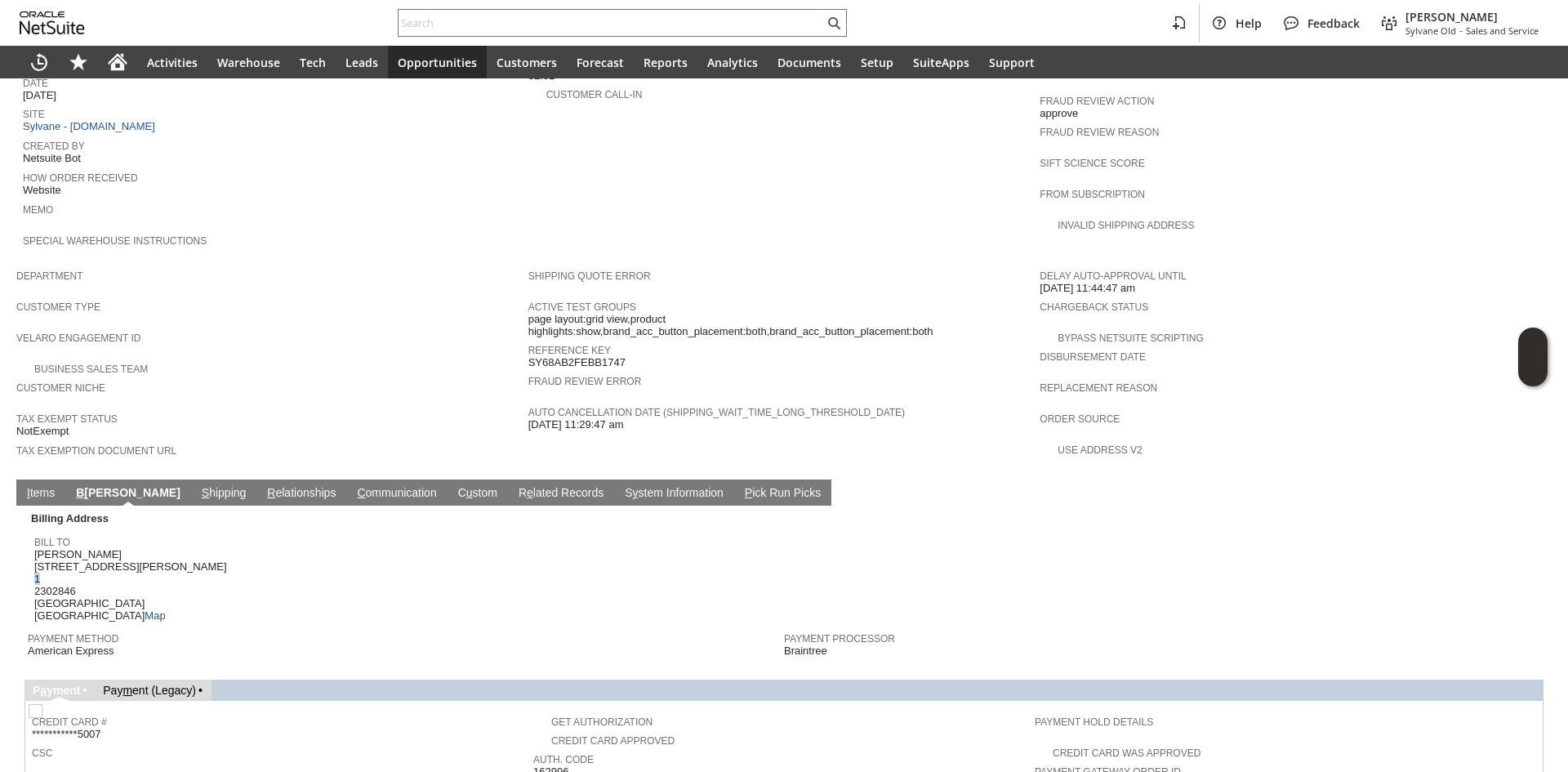
click at [35, 547] on span "Adrienne Haskell 1098 Dean St 1 2302846 Brooklyn NY 11216 United States Map" at bounding box center [131, 584] width 193 height 74
click at [113, 567] on span "Adrienne Haskell 1098 Dean St 1 2302846 Brooklyn NY 11216 United States Map" at bounding box center [131, 584] width 193 height 74
copy span "11216"
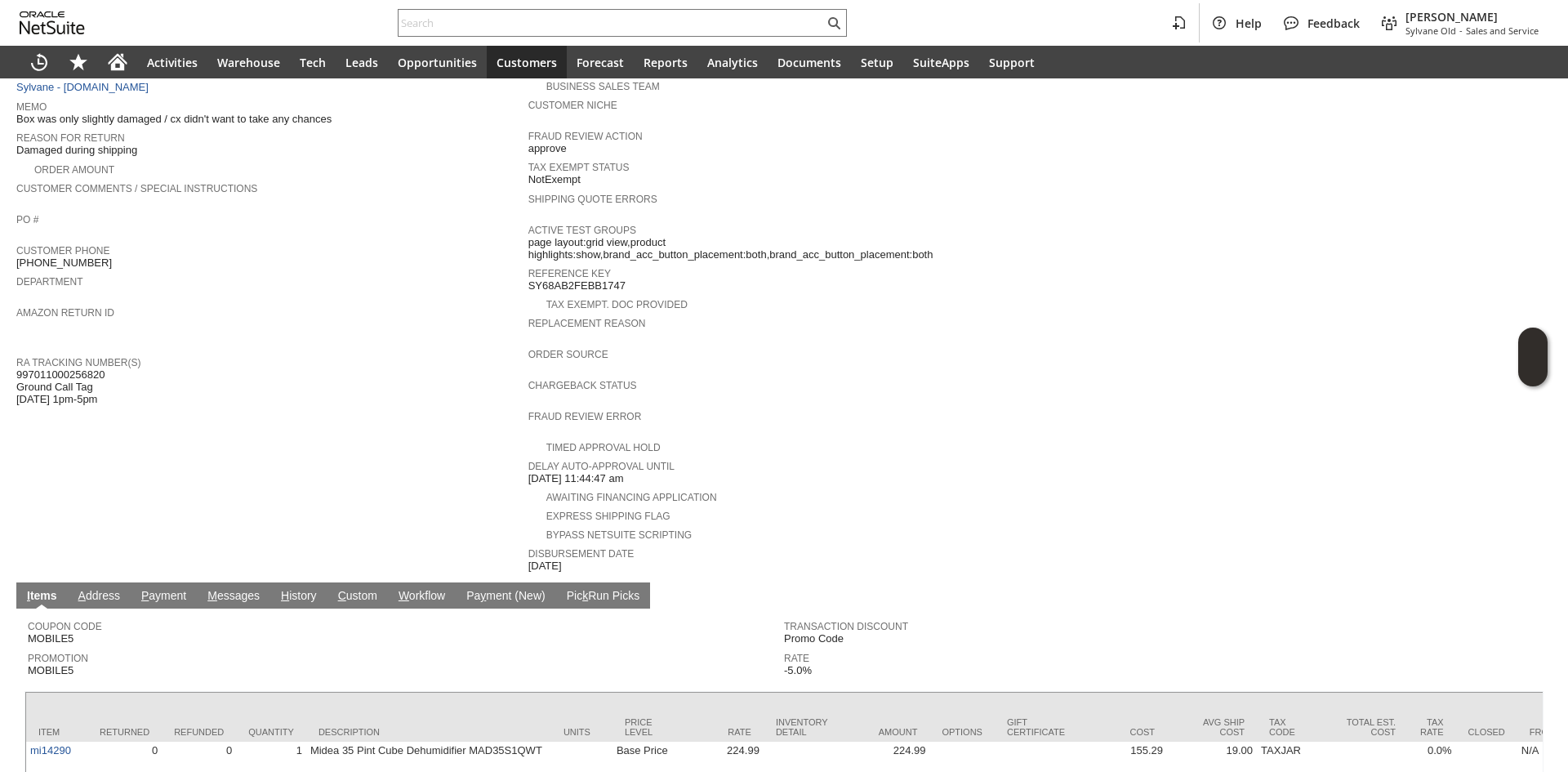
scroll to position [327, 0]
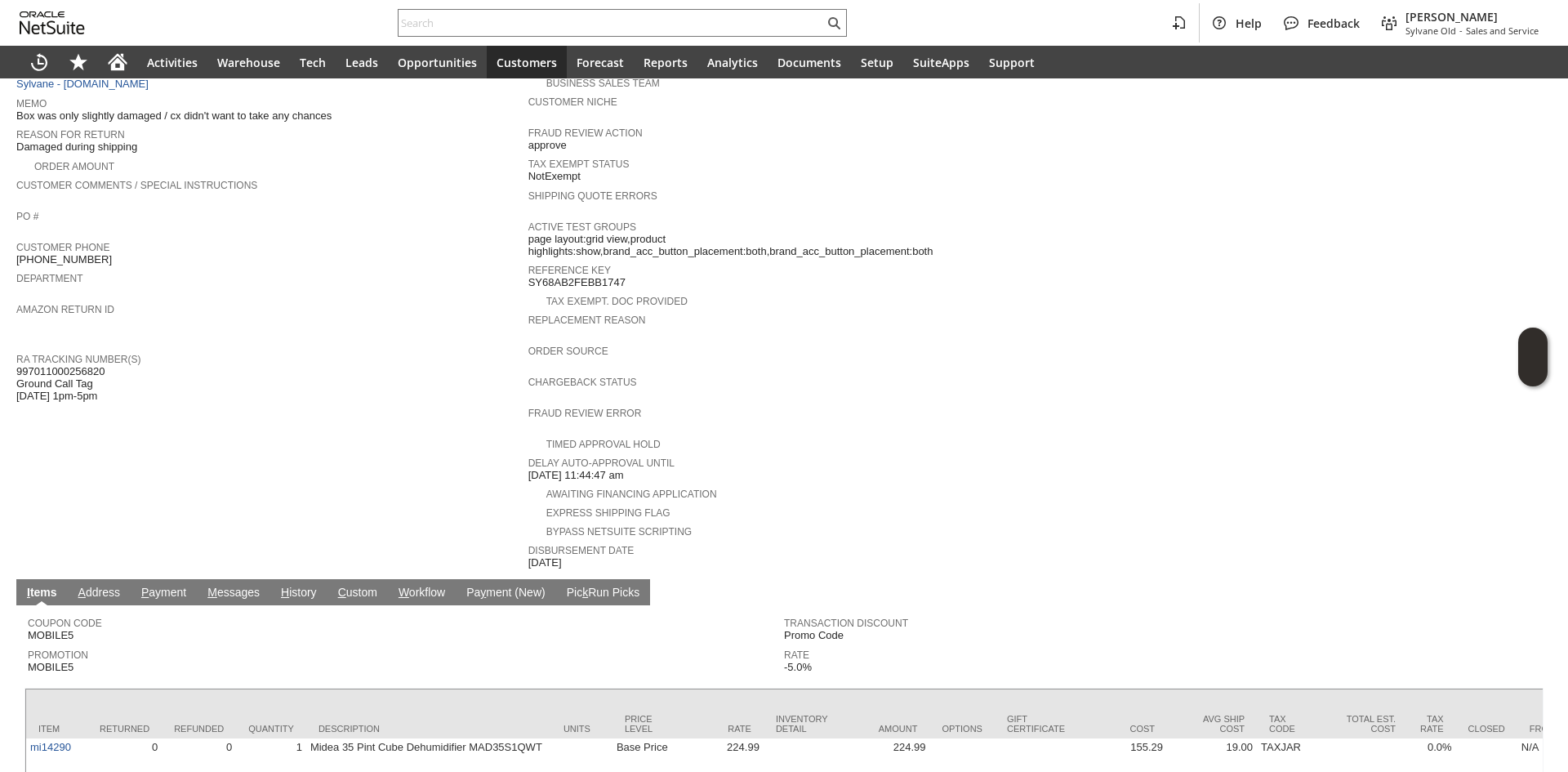
click at [61, 365] on span "997011000256820 Ground Call Tag 9/17 1pm-5pm" at bounding box center [60, 384] width 88 height 38
click at [60, 365] on span "997011000256820 Ground Call Tag 9/17 1pm-5pm" at bounding box center [60, 384] width 88 height 38
click at [171, 391] on td "Customer CU1236906 Deanandfranklin Date 9/16/2025 Rtn. Auth. # RA89625 Created …" at bounding box center [272, 220] width 512 height 702
click at [100, 365] on span "997011000256820 Ground Call Tag 9/17 1pm-5pm" at bounding box center [60, 384] width 88 height 38
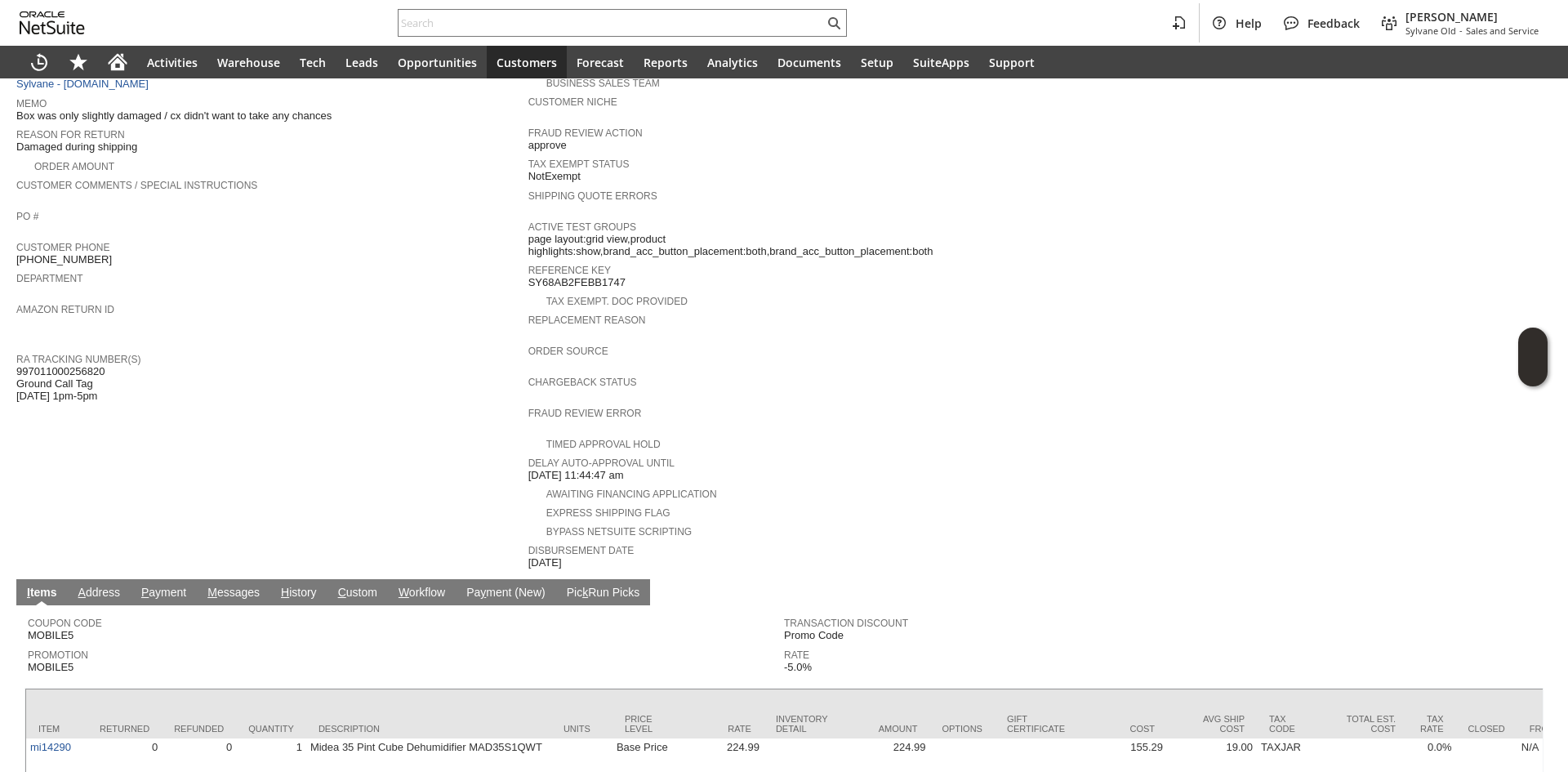
click at [100, 365] on span "997011000256820 Ground Call Tag 9/17 1pm-5pm" at bounding box center [60, 384] width 88 height 38
click at [99, 365] on span "997011000256820 Ground Call Tag 9/17 1pm-5pm" at bounding box center [60, 384] width 88 height 38
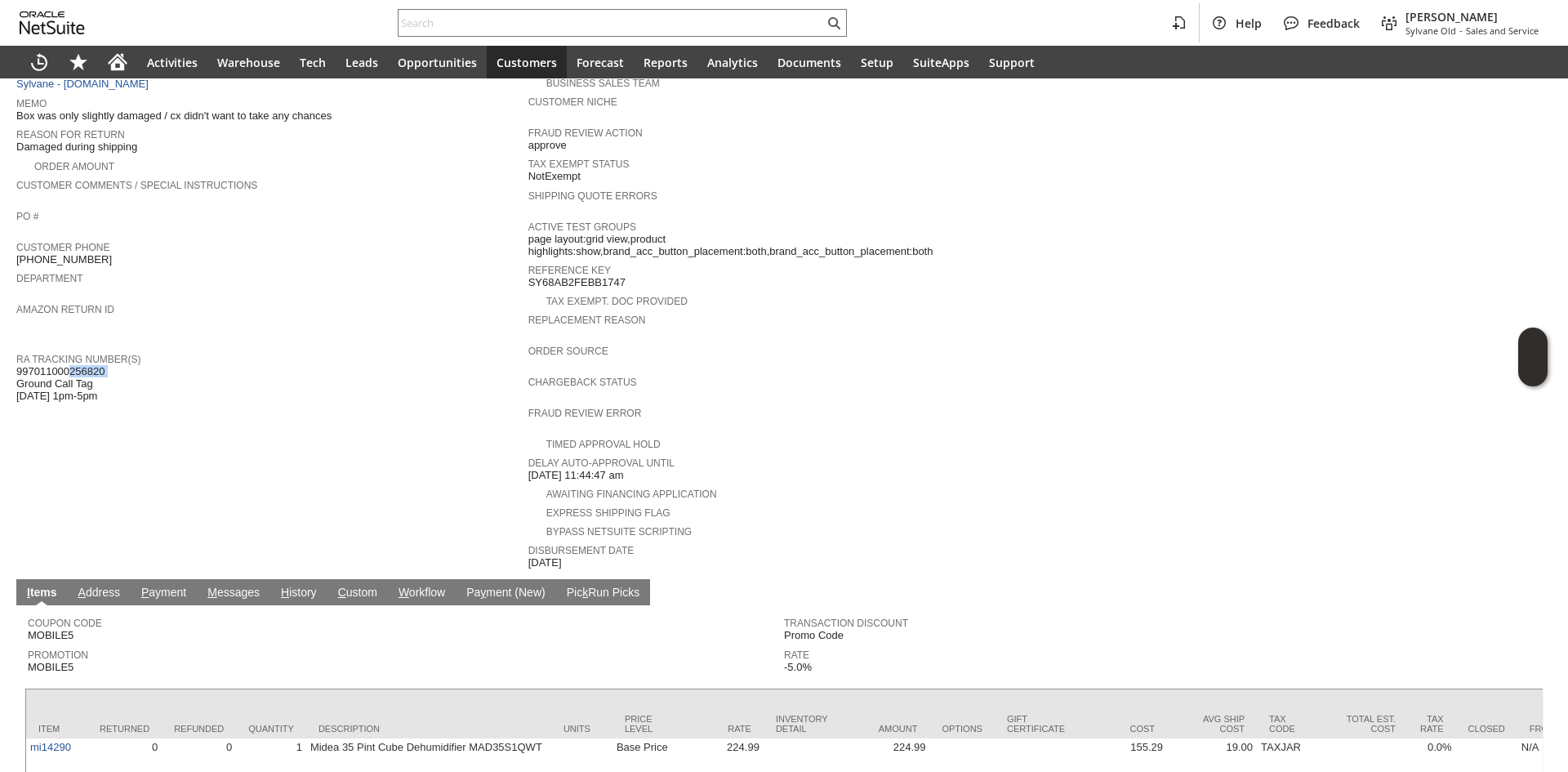
click at [99, 365] on span "997011000256820 Ground Call Tag 9/17 1pm-5pm" at bounding box center [60, 384] width 88 height 38
click at [87, 365] on span "997011000256820 Ground Call Tag 9/17 1pm-5pm" at bounding box center [60, 384] width 88 height 38
click at [241, 382] on div "RA Tracking Number(s) 997011000256820 Ground Call Tag 9/17 1pm-5pm" at bounding box center [268, 376] width 504 height 54
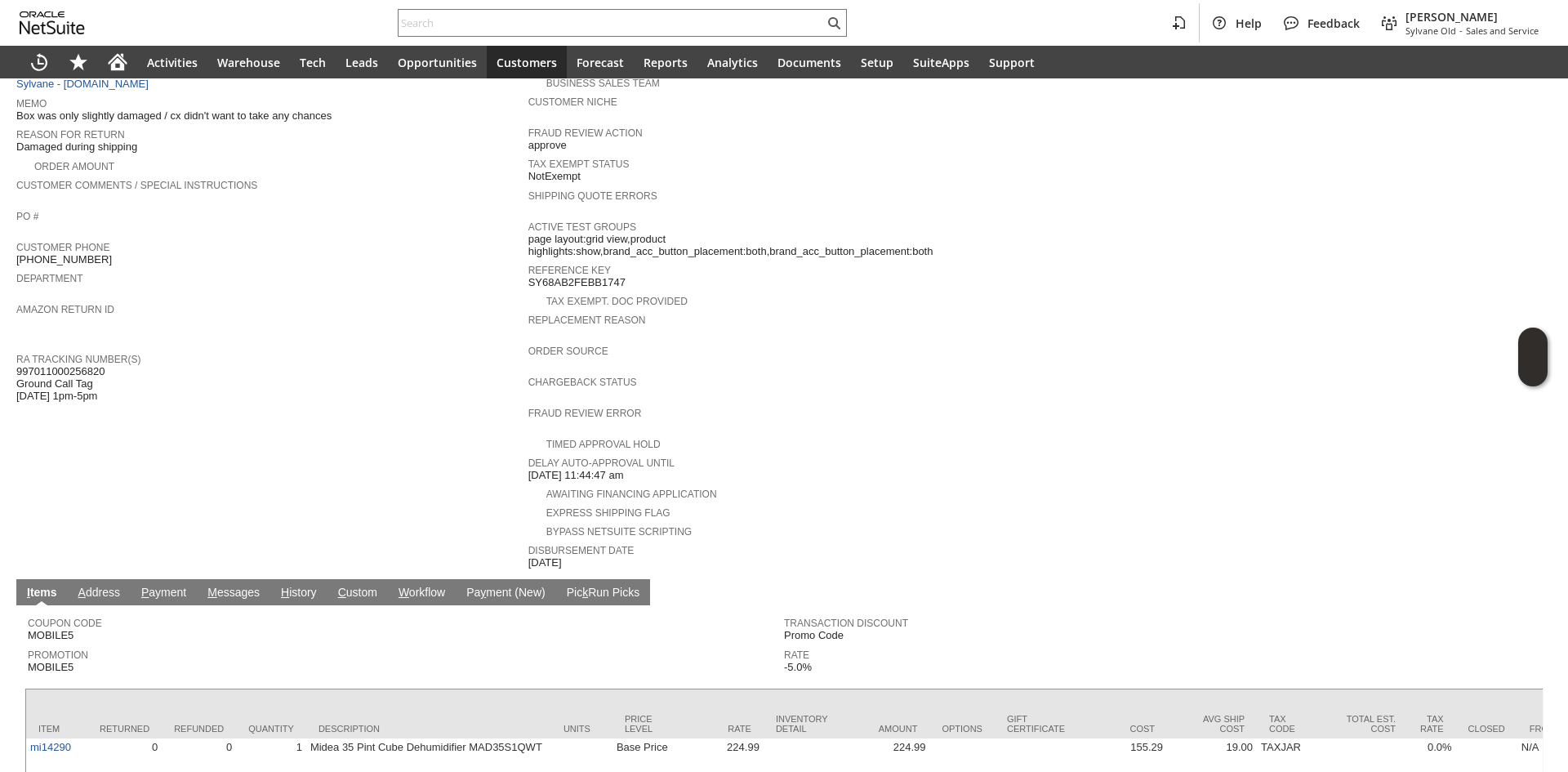
click at [74, 365] on span "997011000256820 Ground Call Tag 9/17 1pm-5pm" at bounding box center [60, 384] width 88 height 38
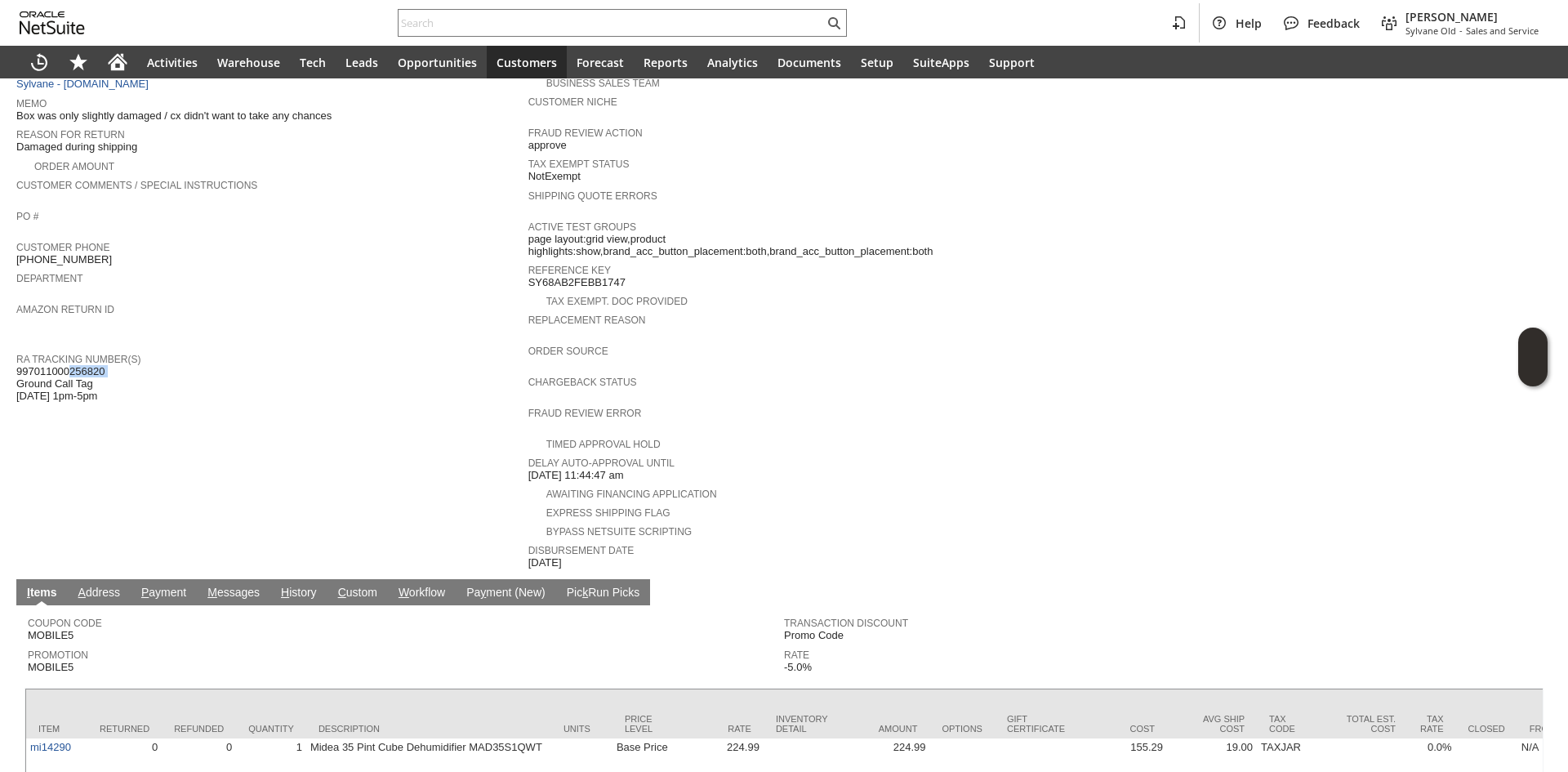
click at [74, 365] on span "997011000256820 Ground Call Tag 9/17 1pm-5pm" at bounding box center [60, 384] width 88 height 38
click at [92, 365] on span "997011000256820 Ground Call Tag 9/17 1pm-5pm" at bounding box center [60, 384] width 88 height 38
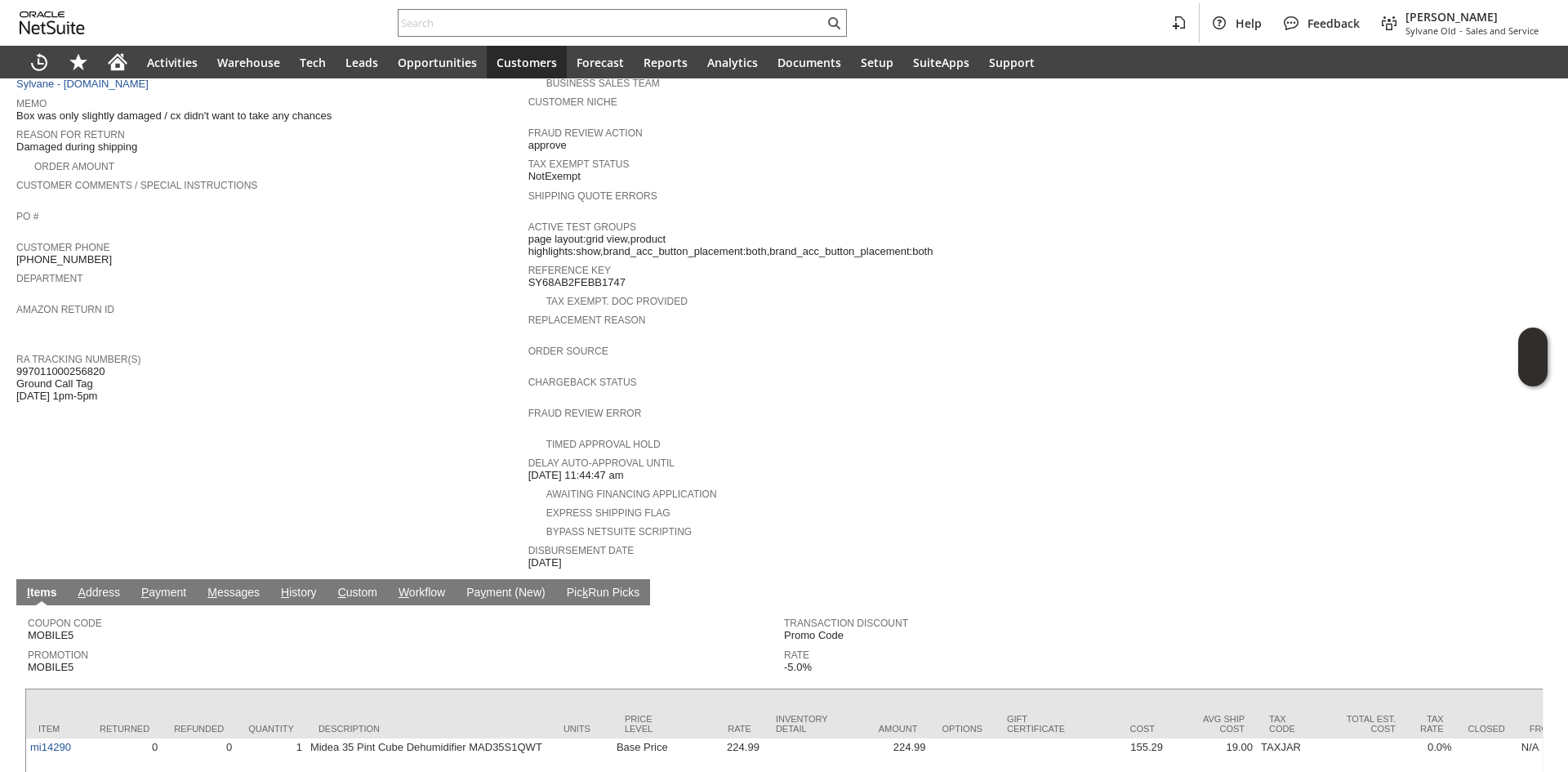
click at [92, 365] on span "997011000256820 Ground Call Tag 9/17 1pm-5pm" at bounding box center [60, 384] width 88 height 38
click at [83, 377] on span "997011000256820 Ground Call Tag 9/17 1pm-5pm" at bounding box center [60, 384] width 88 height 38
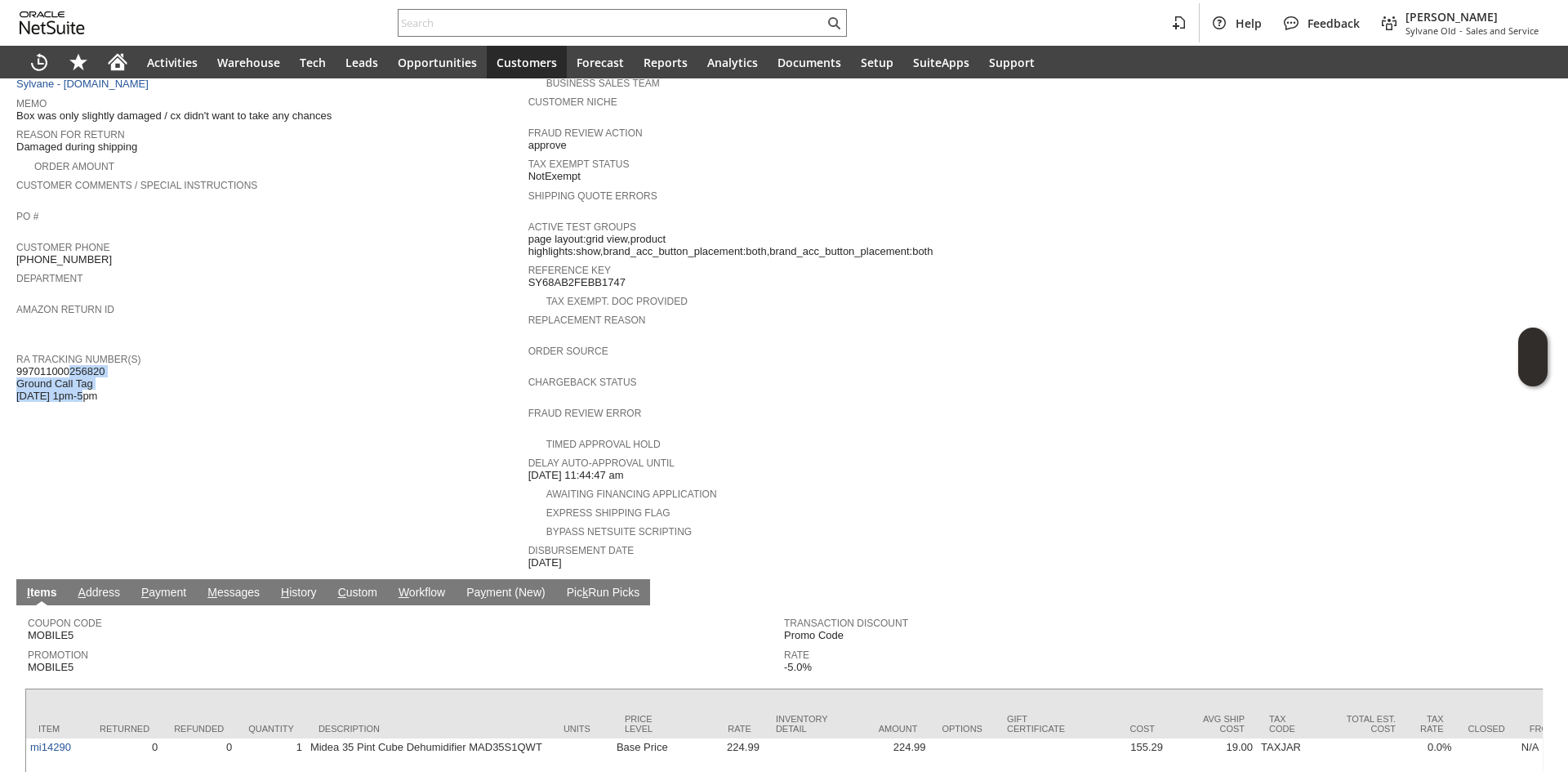
drag, startPoint x: 89, startPoint y: 381, endPoint x: 18, endPoint y: 354, distance: 76.0
click at [18, 365] on span "997011000256820 Ground Call Tag 9/17 1pm-5pm" at bounding box center [60, 384] width 88 height 38
drag, startPoint x: 18, startPoint y: 354, endPoint x: 98, endPoint y: 384, distance: 85.4
click at [98, 384] on span "997011000256820 Ground Call Tag 9/17 1pm-5pm" at bounding box center [60, 384] width 88 height 38
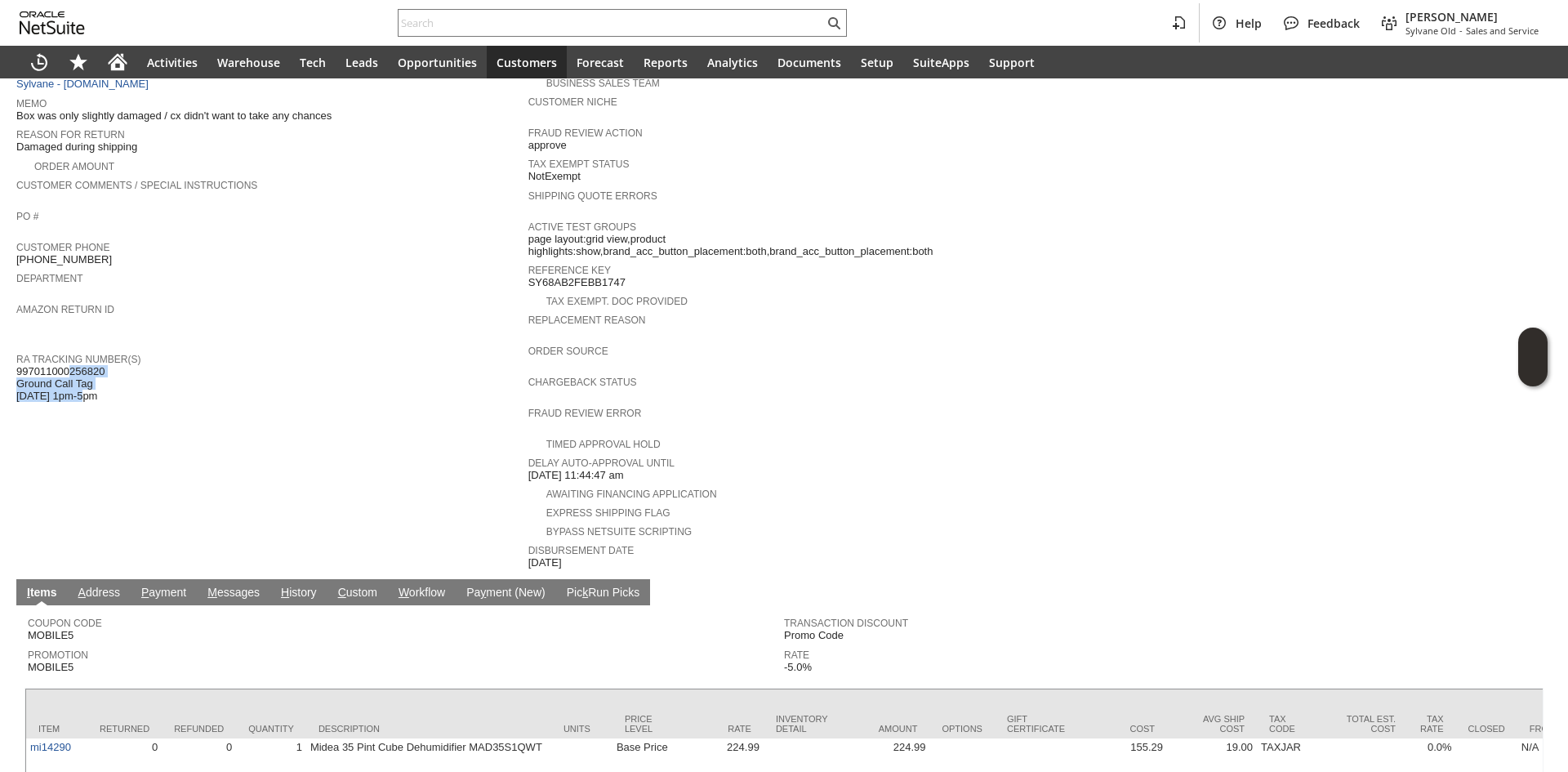
click at [98, 384] on span "997011000256820 Ground Call Tag 9/17 1pm-5pm" at bounding box center [60, 384] width 88 height 38
drag, startPoint x: 98, startPoint y: 384, endPoint x: 16, endPoint y: 354, distance: 87.3
click at [16, 365] on span "997011000256820 Ground Call Tag 9/17 1pm-5pm" at bounding box center [60, 384] width 88 height 38
drag, startPoint x: 16, startPoint y: 354, endPoint x: 95, endPoint y: 374, distance: 81.5
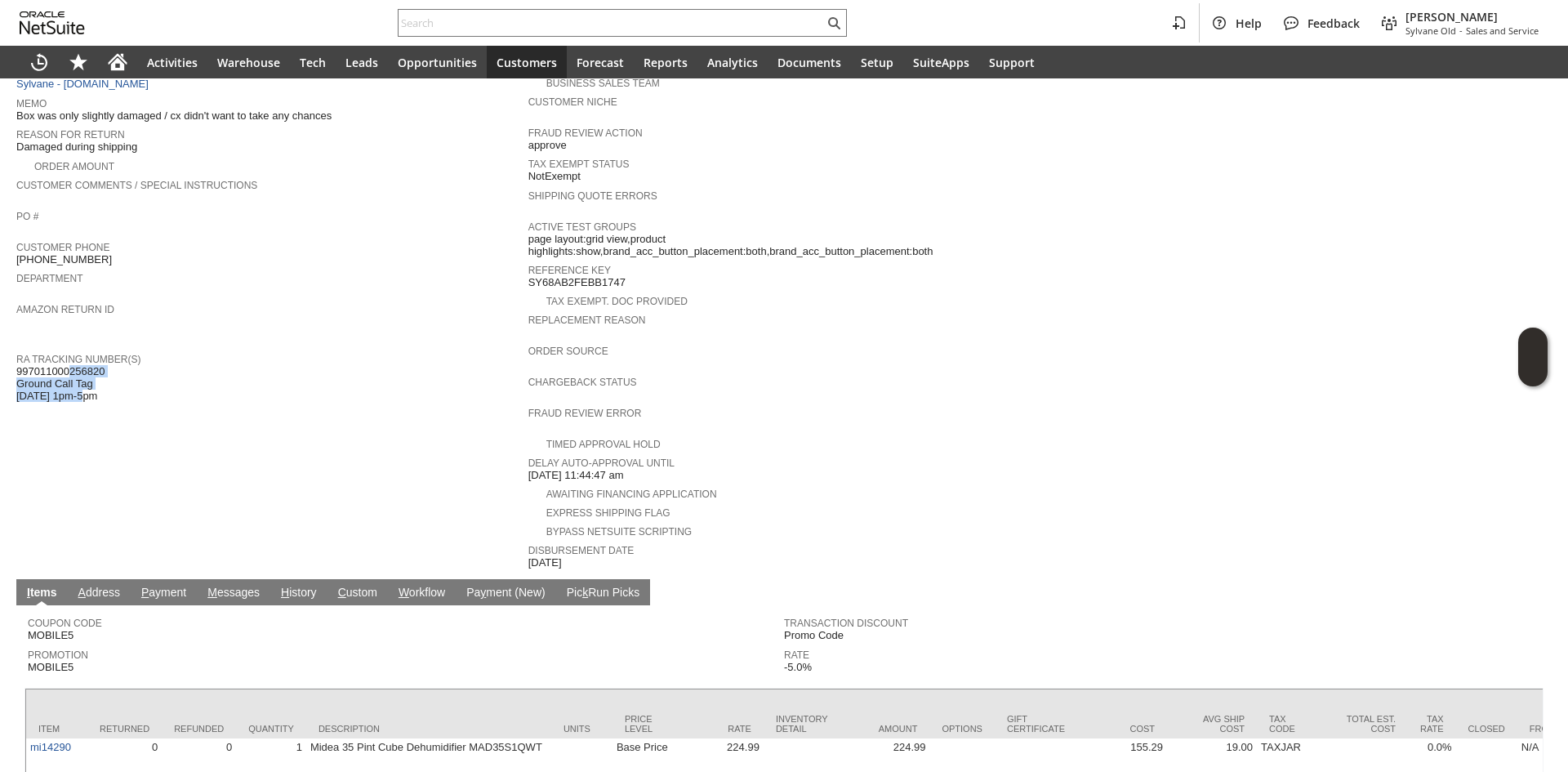
click at [95, 374] on span "997011000256820 Ground Call Tag 9/17 1pm-5pm" at bounding box center [60, 384] width 88 height 38
drag, startPoint x: 95, startPoint y: 378, endPoint x: 18, endPoint y: 351, distance: 81.6
click at [18, 365] on span "997011000256820 Ground Call Tag 9/17 1pm-5pm" at bounding box center [60, 384] width 88 height 38
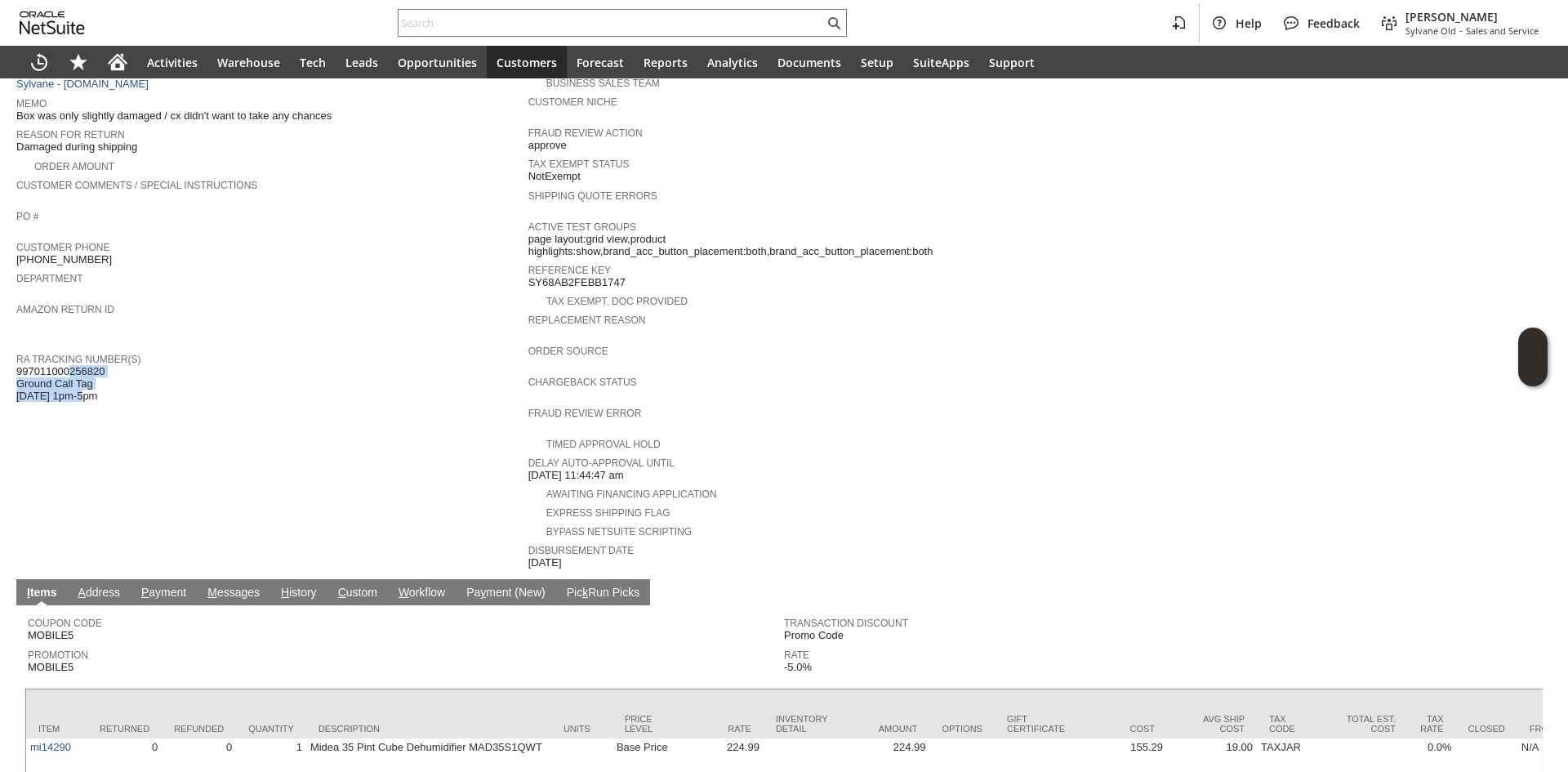
drag, startPoint x: 18, startPoint y: 351, endPoint x: 117, endPoint y: 374, distance: 101.6
click at [117, 374] on div "RA Tracking Number(s) 997011000256820 Ground Call Tag 9/17 1pm-5pm" at bounding box center [268, 376] width 504 height 54
drag, startPoint x: 99, startPoint y: 379, endPoint x: 16, endPoint y: 353, distance: 87.0
click at [16, 365] on span "997011000256820 Ground Call Tag 9/17 1pm-5pm" at bounding box center [60, 384] width 88 height 38
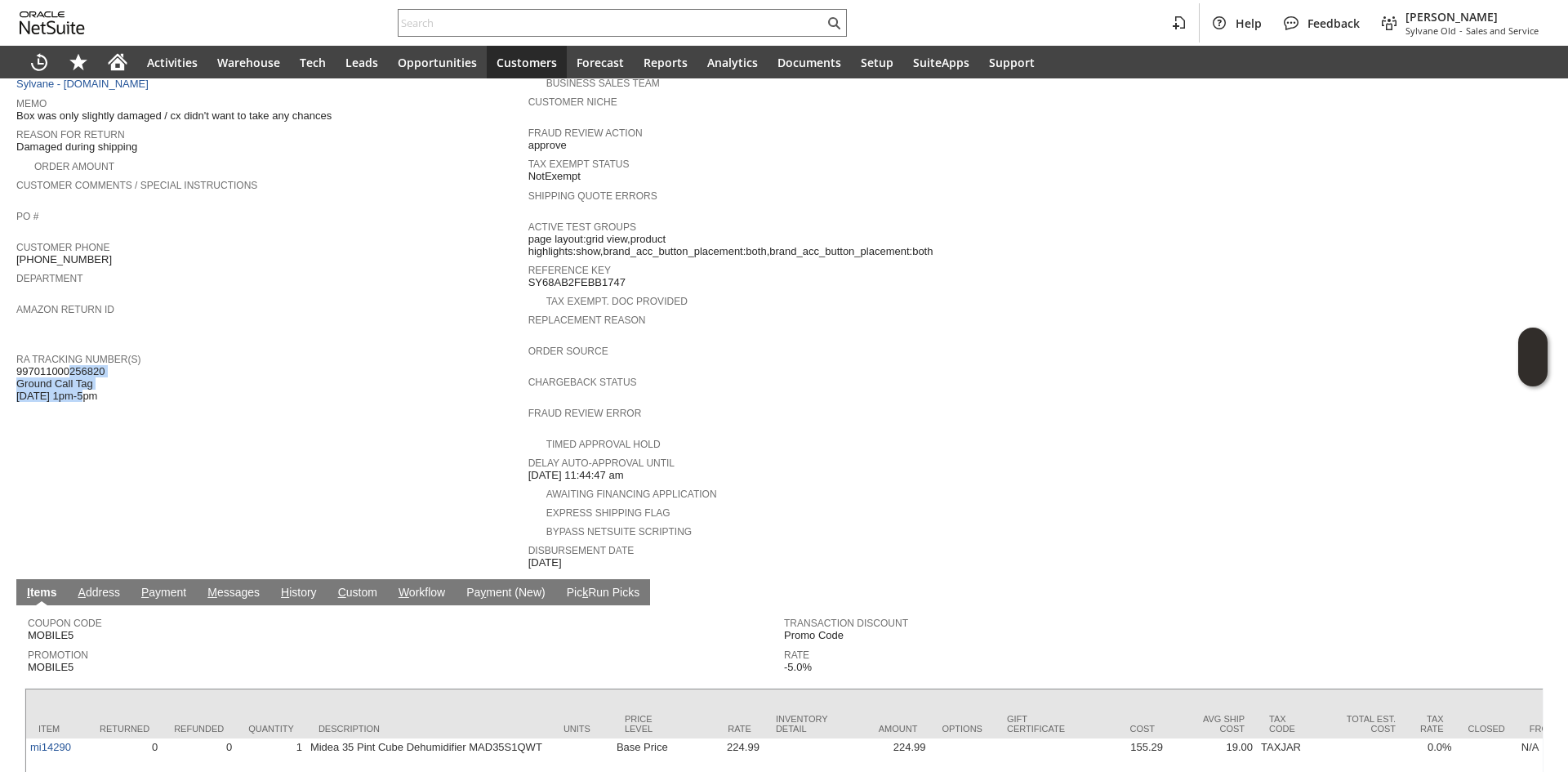
click at [16, 365] on span "997011000256820 Ground Call Tag 9/17 1pm-5pm" at bounding box center [60, 384] width 88 height 38
drag, startPoint x: 16, startPoint y: 353, endPoint x: 95, endPoint y: 374, distance: 81.7
click at [95, 374] on span "997011000256820 Ground Call Tag 9/17 1pm-5pm" at bounding box center [60, 384] width 88 height 38
drag, startPoint x: 95, startPoint y: 374, endPoint x: 24, endPoint y: 359, distance: 72.6
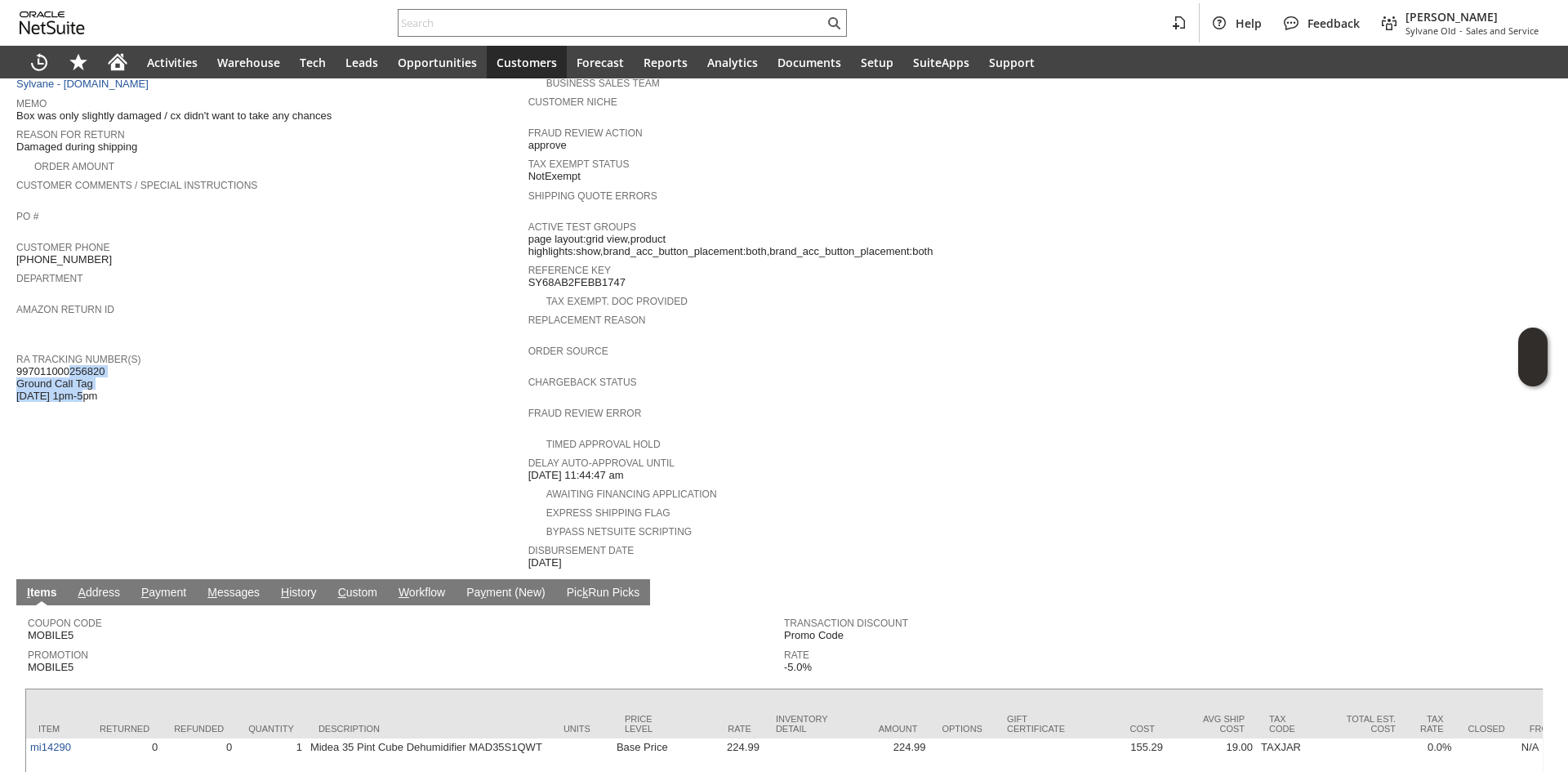
click at [24, 365] on span "997011000256820 Ground Call Tag 9/17 1pm-5pm" at bounding box center [60, 384] width 88 height 38
click at [70, 365] on span "997011000256820 Ground Call Tag 9/17 1pm-5pm" at bounding box center [60, 384] width 88 height 38
drag, startPoint x: 70, startPoint y: 358, endPoint x: 35, endPoint y: 376, distance: 39.4
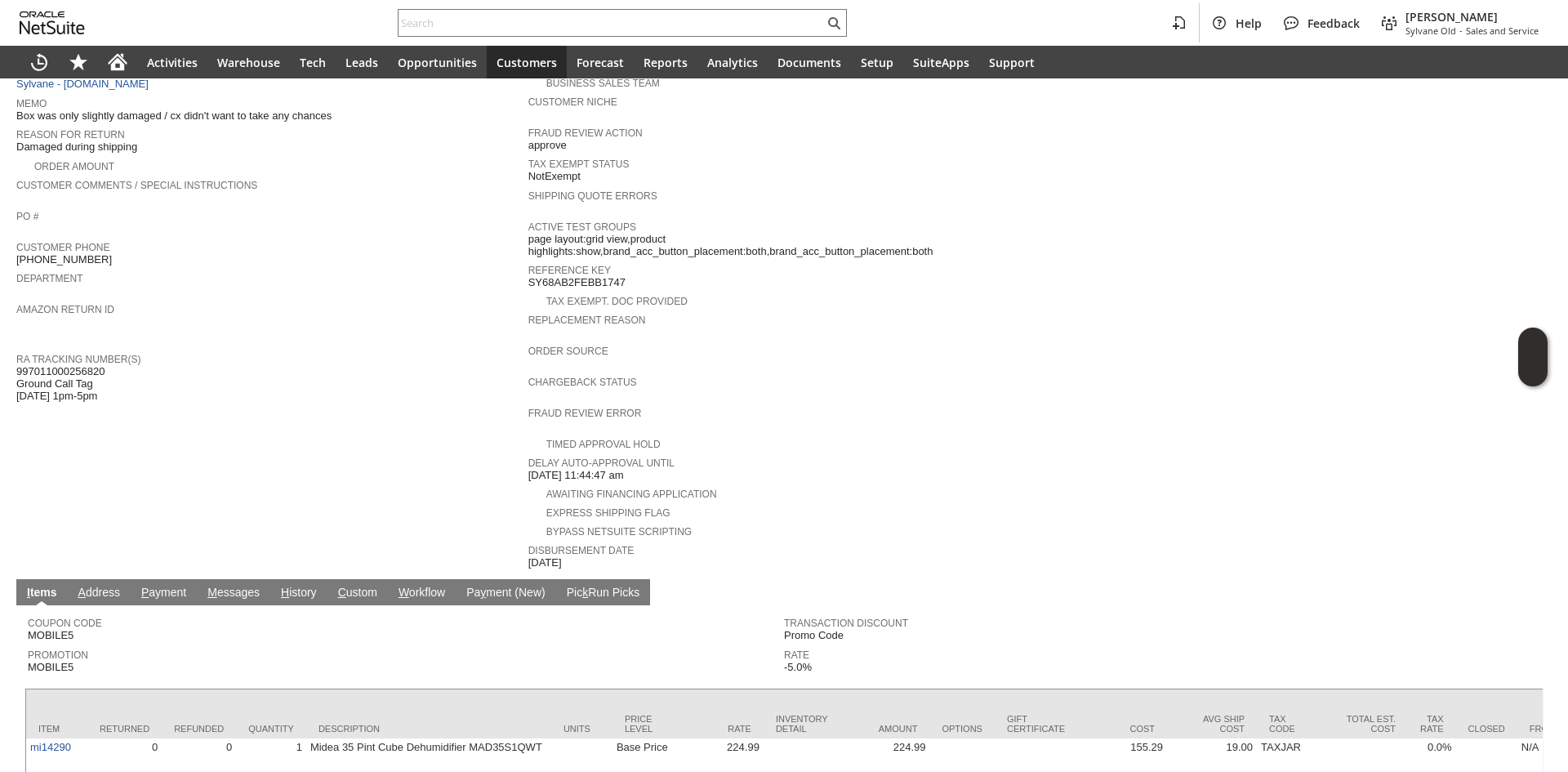
click at [35, 376] on span "997011000256820 Ground Call Tag 9/17 1pm-5pm" at bounding box center [60, 384] width 88 height 38
click at [43, 365] on span "997011000256820 Ground Call Tag 9/17 1pm-5pm" at bounding box center [60, 384] width 88 height 38
click at [44, 365] on span "997011000256820 Ground Call Tag 9/17 1pm-5pm" at bounding box center [60, 384] width 88 height 38
copy span "997011000256820"
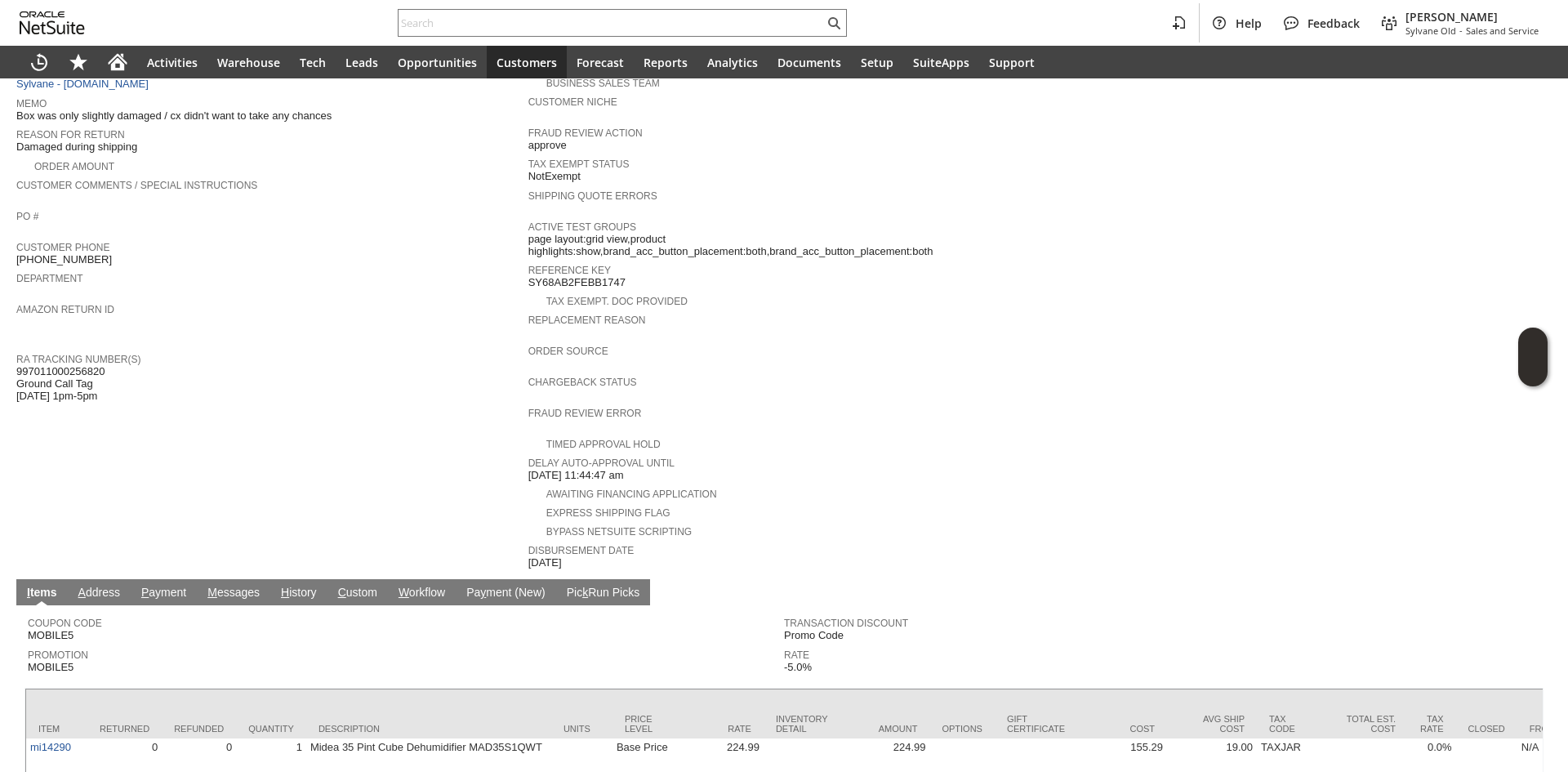
click at [64, 365] on span "997011000256820 Ground Call Tag 9/17 1pm-5pm" at bounding box center [60, 384] width 88 height 38
click at [68, 365] on span "997011000256820 Ground Call Tag 9/17 1pm-5pm" at bounding box center [60, 384] width 88 height 38
copy span "997011000256820"
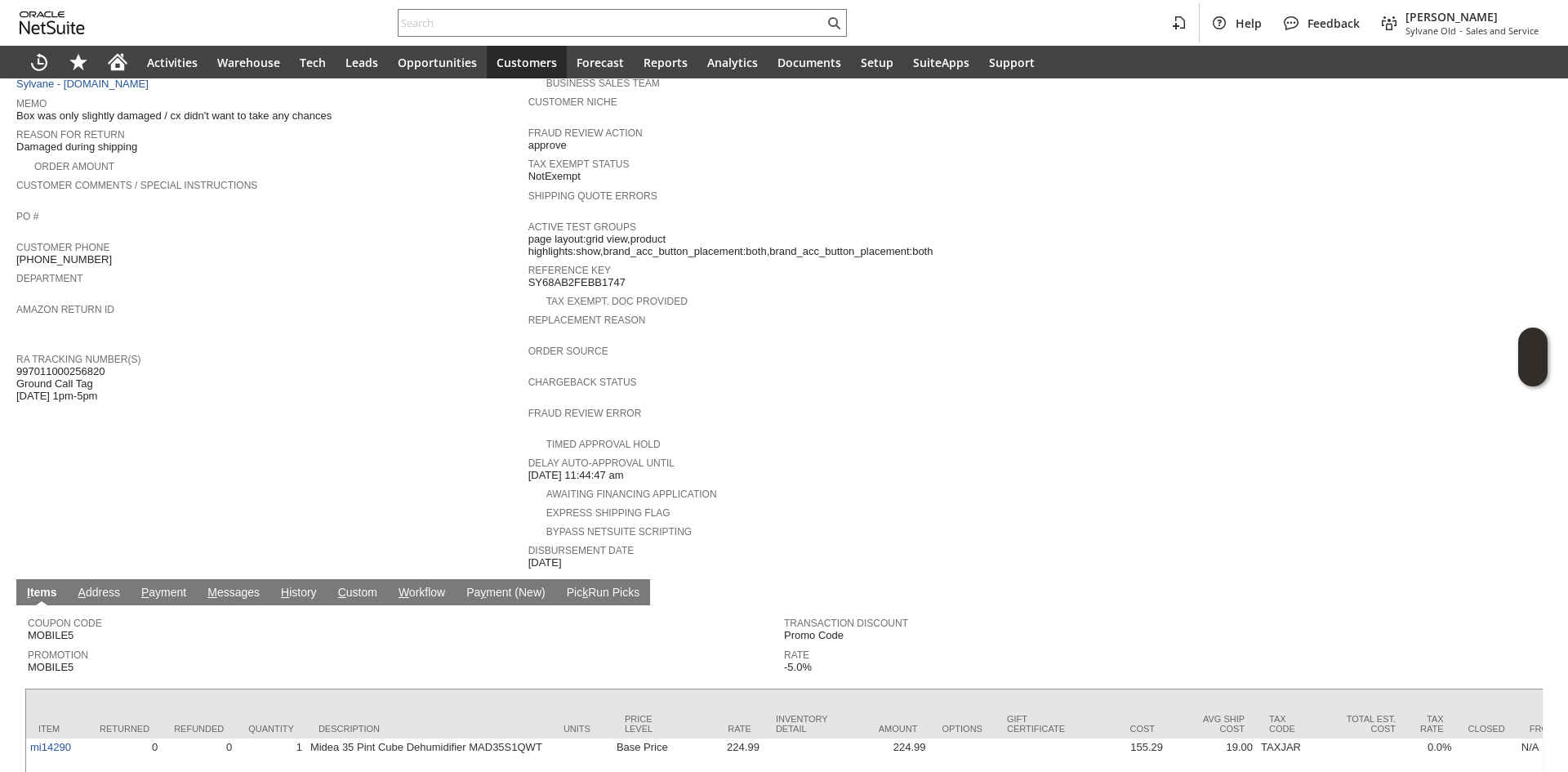
click at [85, 365] on span "997011000256820 Ground Call Tag 9/17 1pm-5pm" at bounding box center [60, 384] width 88 height 38
click at [94, 365] on span "997011000256820 Ground Call Tag 9/17 1pm-5pm" at bounding box center [60, 384] width 88 height 38
click at [78, 365] on span "997011000256820 Ground Call Tag 9/17 1pm-5pm" at bounding box center [60, 384] width 88 height 38
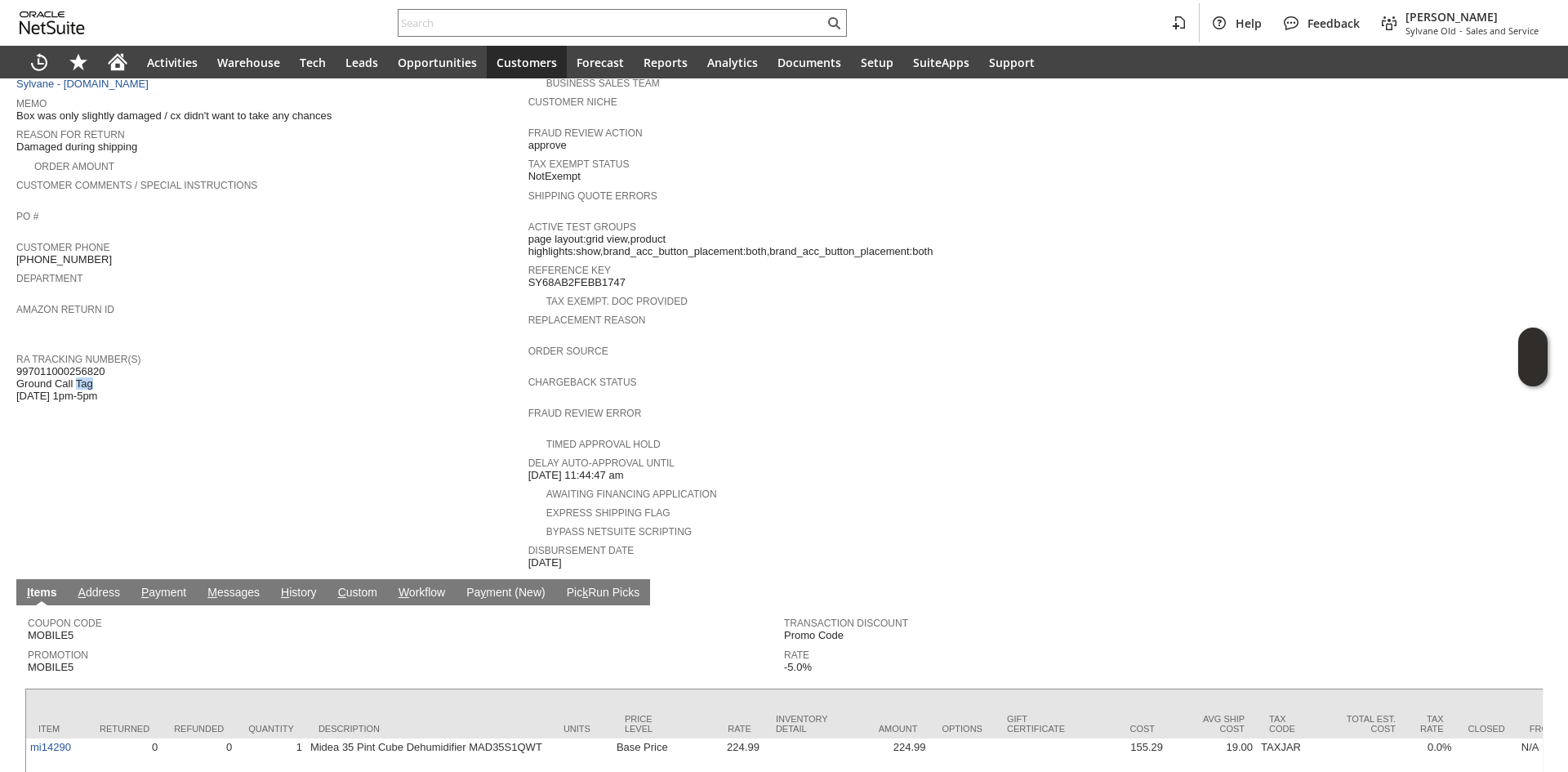
click at [78, 365] on span "997011000256820 Ground Call Tag 9/17 1pm-5pm" at bounding box center [60, 384] width 88 height 38
click at [88, 365] on span "997011000256820 Ground Call Tag 9/17 1pm-5pm" at bounding box center [60, 384] width 88 height 38
copy span "997011000256820"
click at [87, 365] on span "997011000256820 Ground Call Tag 9/17 1pm-5pm" at bounding box center [60, 384] width 88 height 38
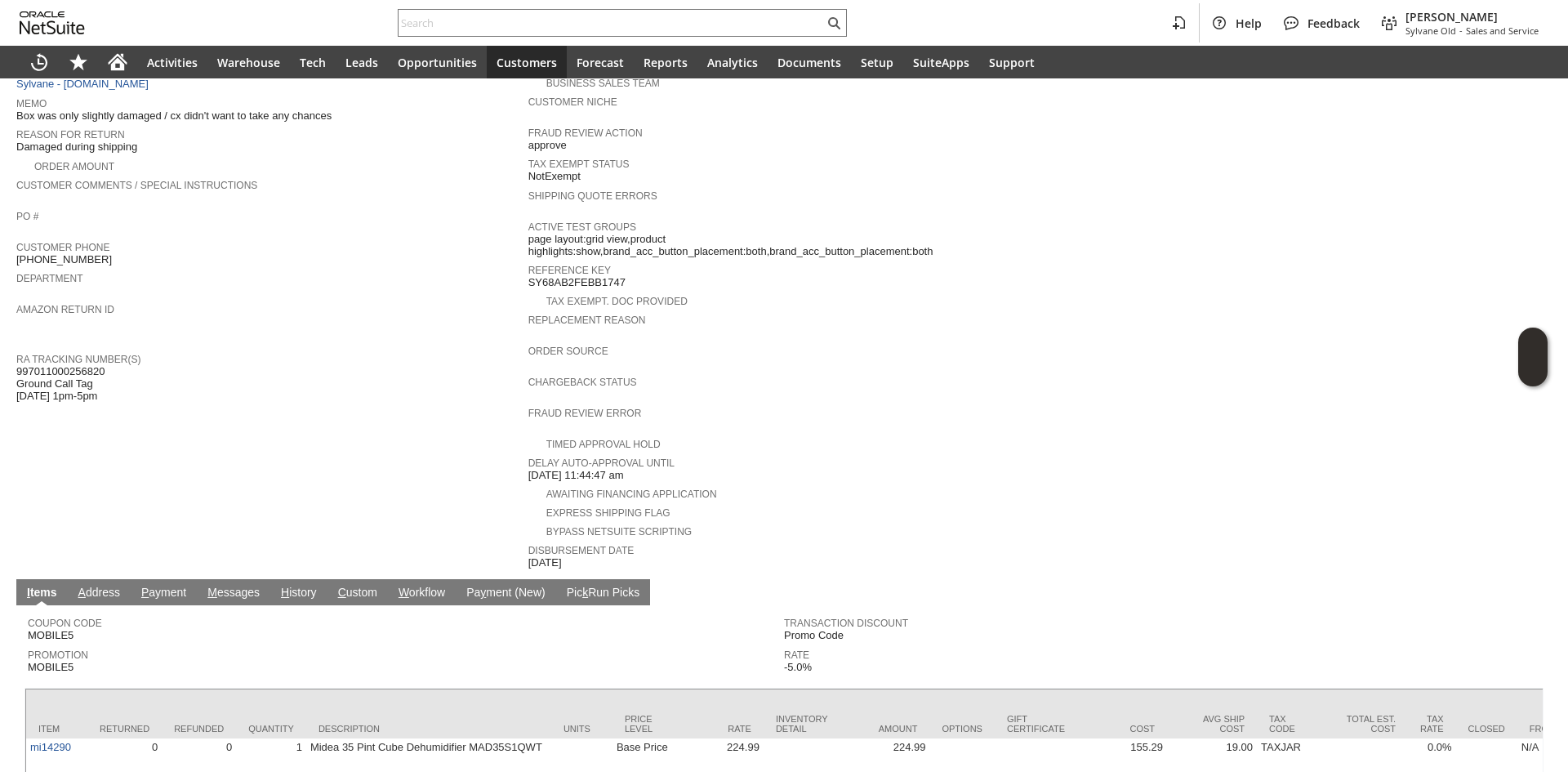
click at [87, 365] on span "997011000256820 Ground Call Tag 9/17 1pm-5pm" at bounding box center [60, 384] width 88 height 38
click at [86, 365] on span "997011000256820 Ground Call Tag 9/17 1pm-5pm" at bounding box center [60, 384] width 88 height 38
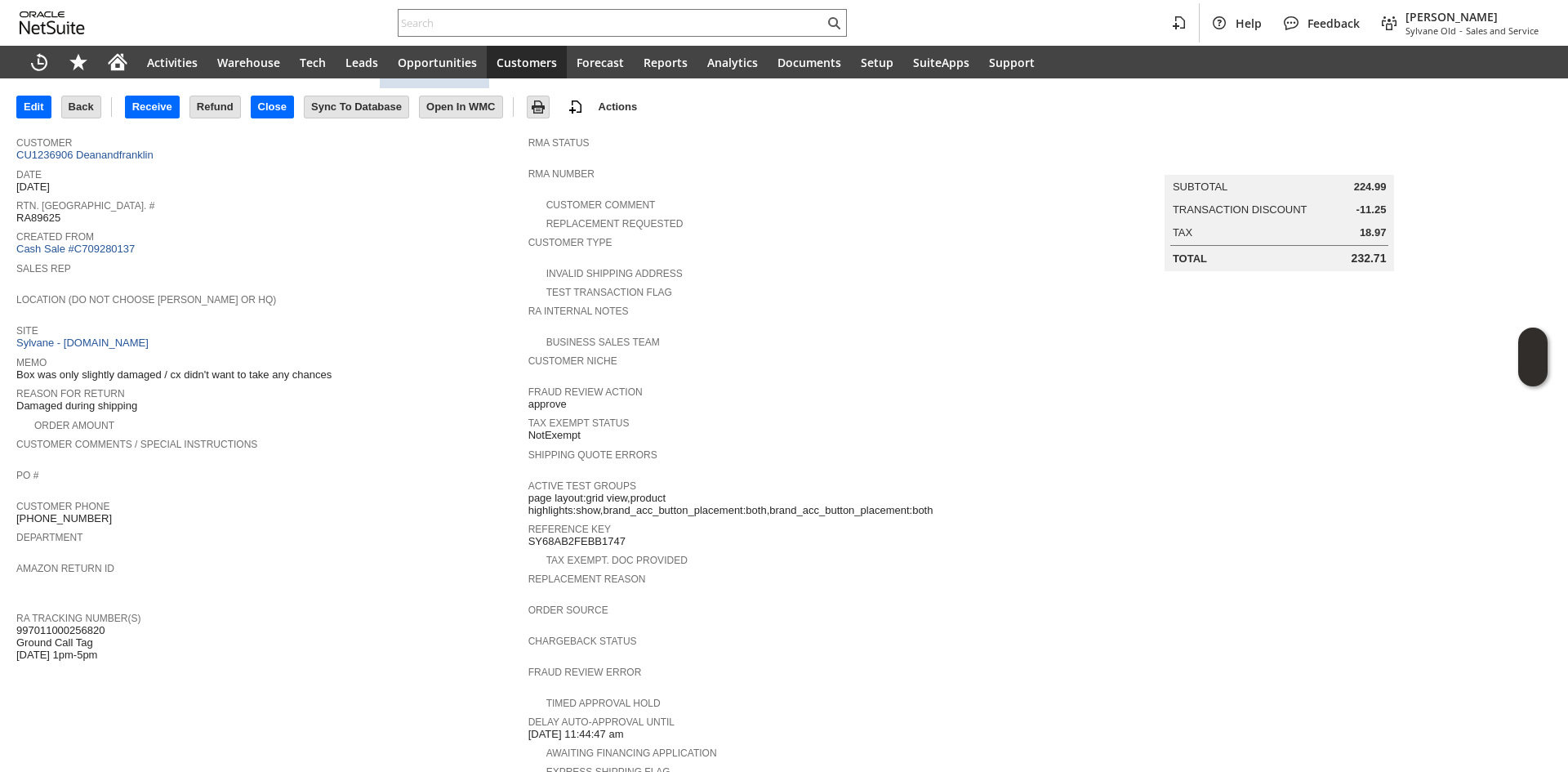
scroll to position [0, 0]
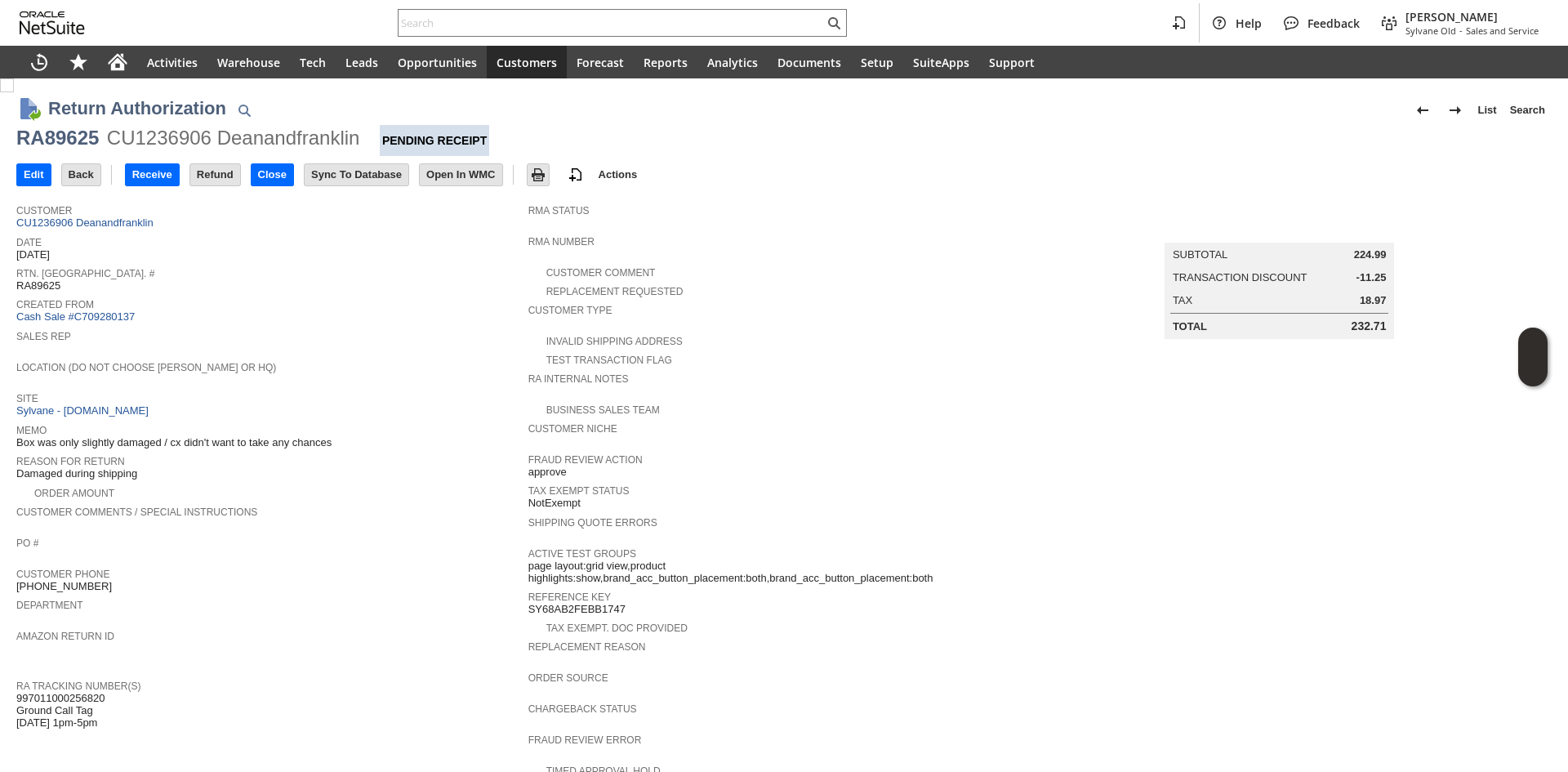
click at [61, 142] on div "RA89625" at bounding box center [58, 138] width 83 height 26
copy div "RA89625"
click at [32, 169] on input "Edit" at bounding box center [34, 174] width 34 height 21
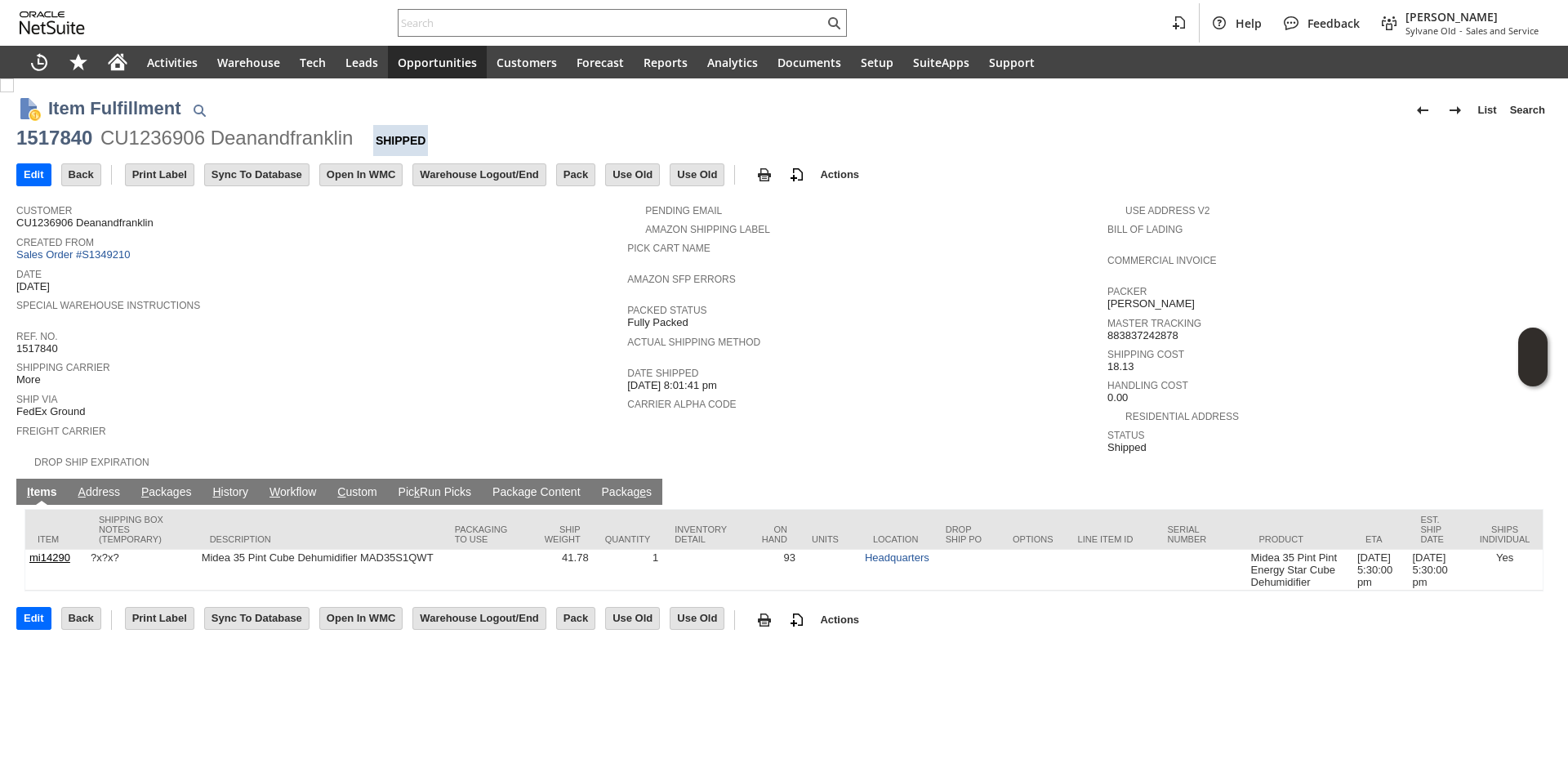
click at [115, 485] on link "A ddress" at bounding box center [99, 492] width 50 height 15
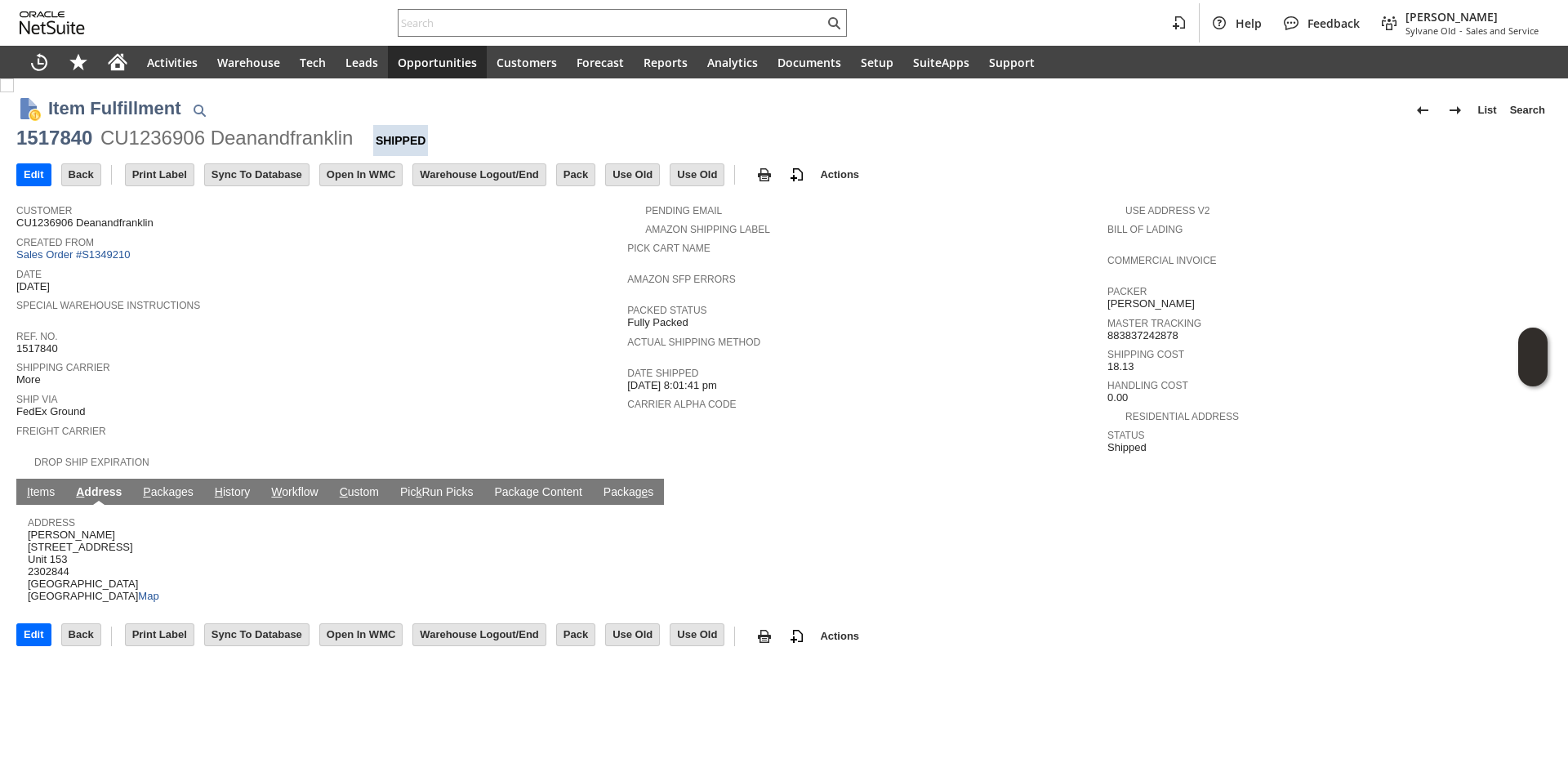
click at [173, 487] on link "P ackages" at bounding box center [168, 492] width 59 height 15
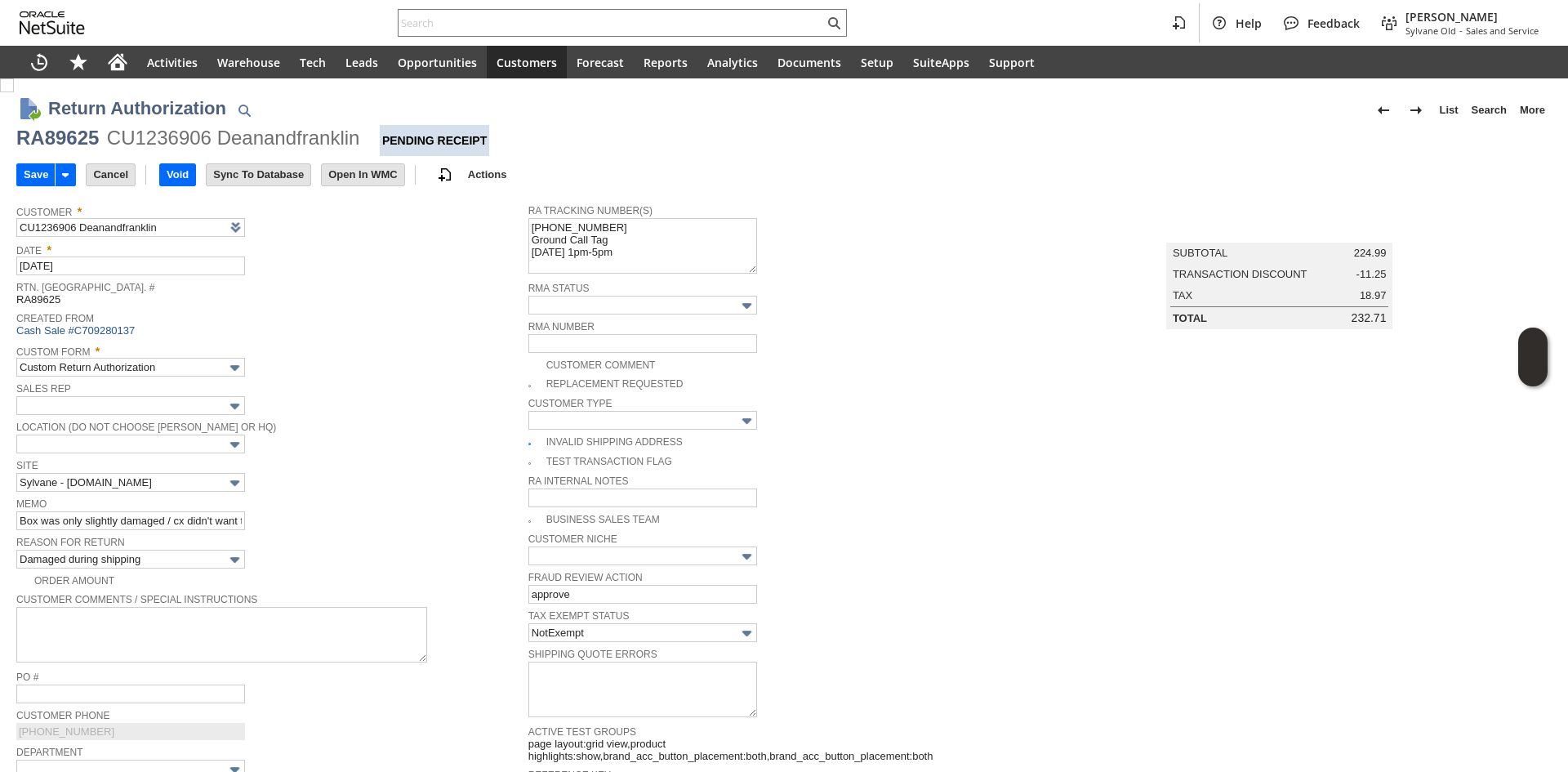
click at [350, 311] on span "Created From" at bounding box center [268, 315] width 504 height 16
click at [528, 226] on textarea "[PHONE_NUMBER] Ground Call Tag [DATE] 1pm-5pm" at bounding box center [642, 246] width 228 height 56
paste textarea "791944007333"
type textarea "Label new:791944007333 [PHONE_NUMBER] Ground Call Tag [DATE] 1pm-5pm"
click at [16, 173] on td "Save" at bounding box center [36, 174] width 39 height 23
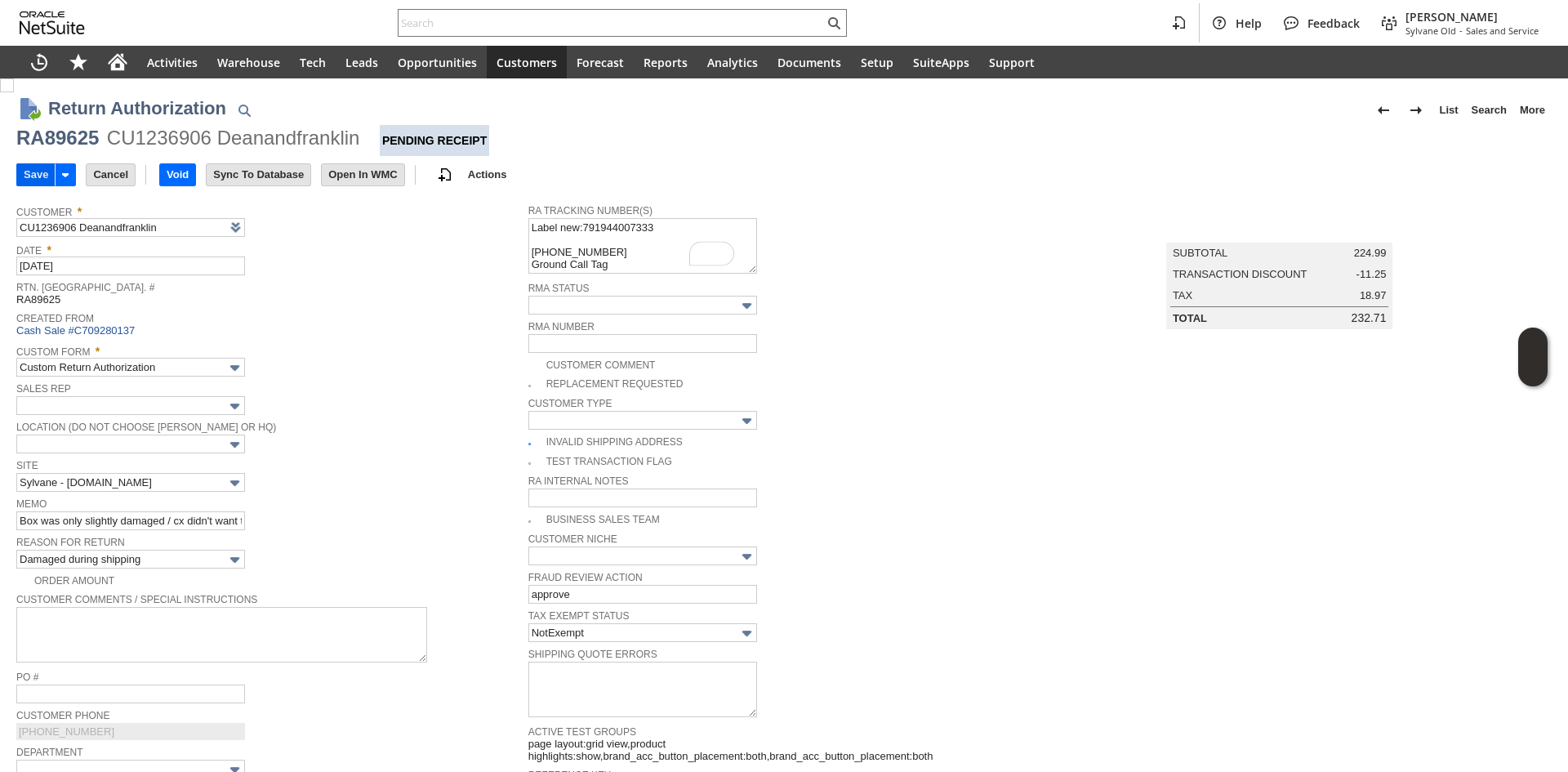
click at [27, 183] on input "Save" at bounding box center [36, 174] width 38 height 21
copy div "RA89625 CU1236906 Deanandfran"
copy div "RA89625 CU1236906 Deanandfranklin"
copy div "RA89625"
drag, startPoint x: 18, startPoint y: 139, endPoint x: 104, endPoint y: 128, distance: 86.7
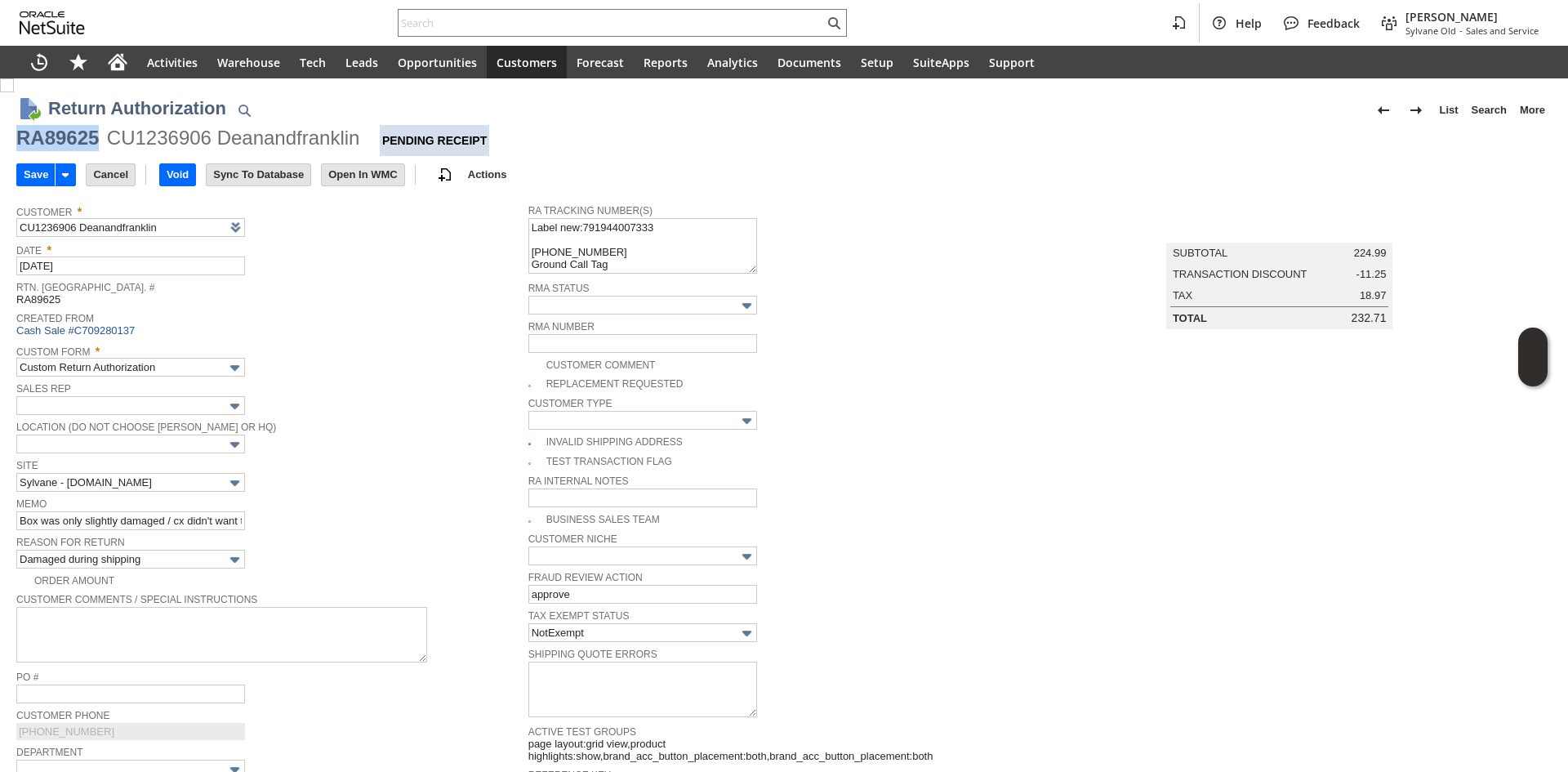
click at [104, 128] on div "RA89625 CU1236906 Deanandfranklin Pending Receipt" at bounding box center [784, 141] width 1535 height 31
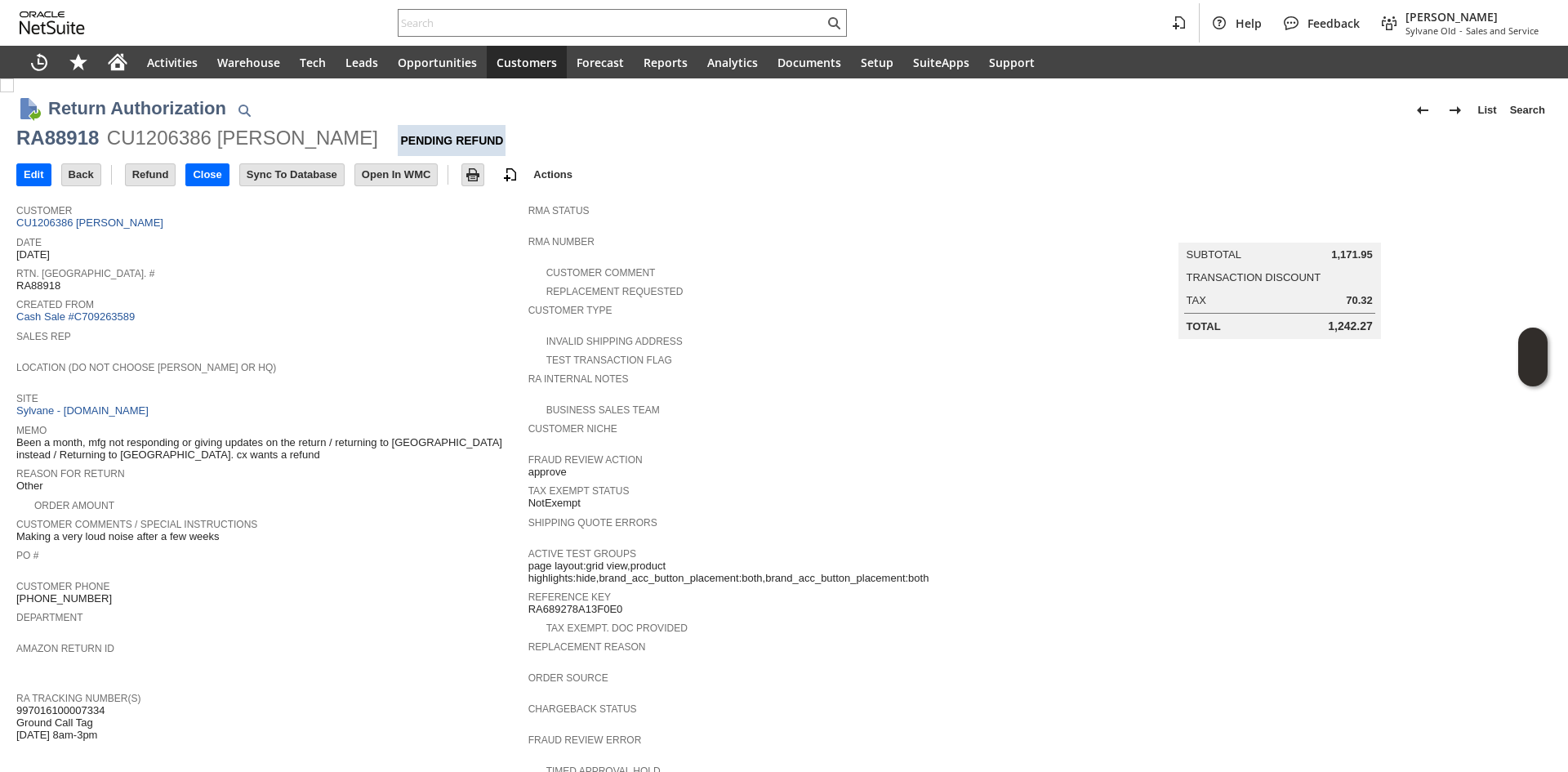
click at [78, 137] on div "RA88918" at bounding box center [58, 138] width 83 height 26
copy div "RA88918"
